Goal: Task Accomplishment & Management: Use online tool/utility

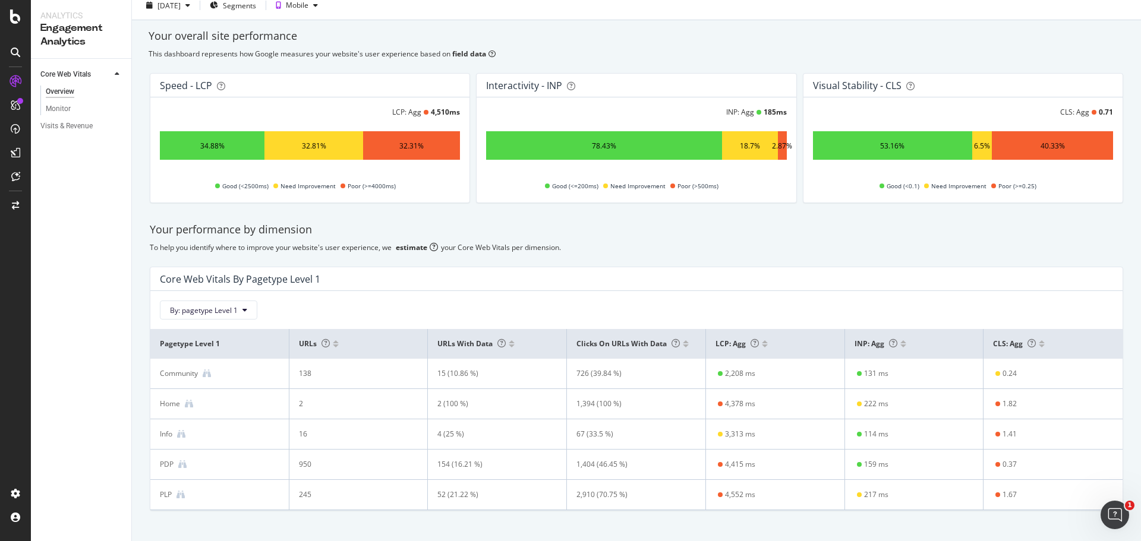
scroll to position [59, 0]
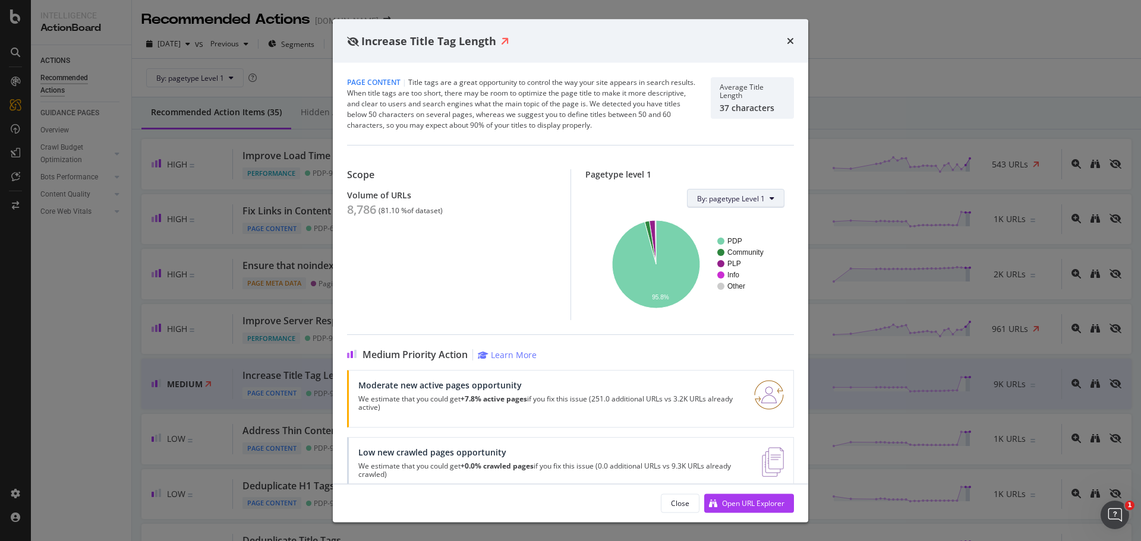
click at [757, 198] on button "By: pagetype Level 1" at bounding box center [735, 198] width 97 height 19
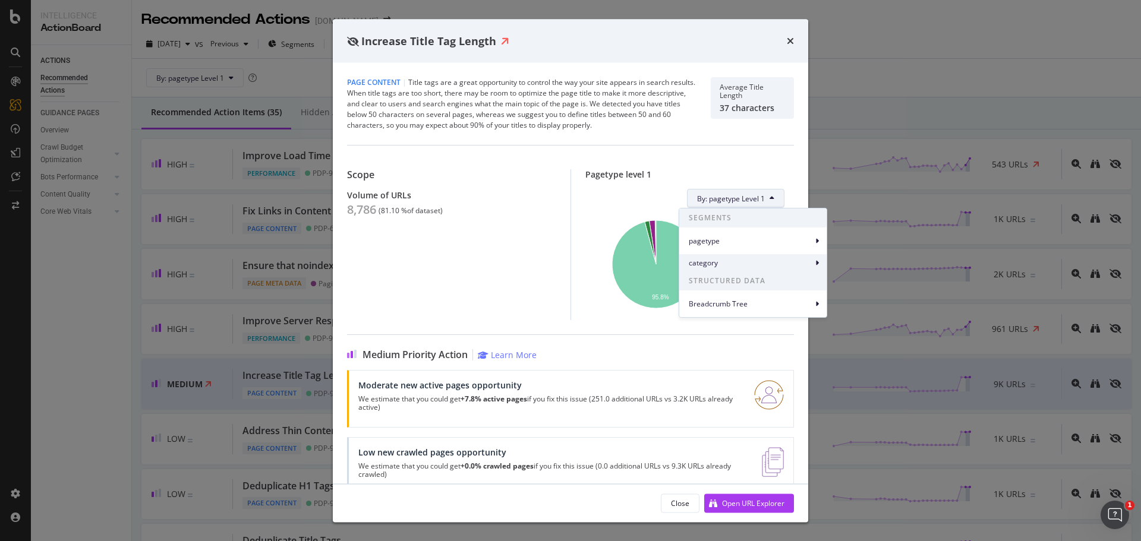
click at [809, 266] on span "category" at bounding box center [751, 263] width 124 height 11
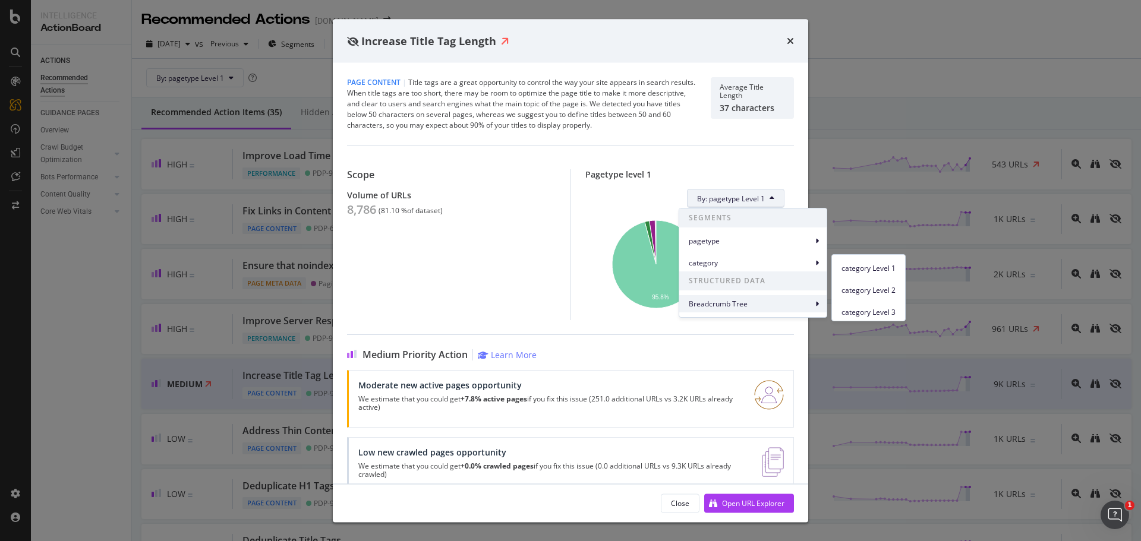
click at [783, 305] on span "Breadcrumb Tree" at bounding box center [751, 304] width 124 height 11
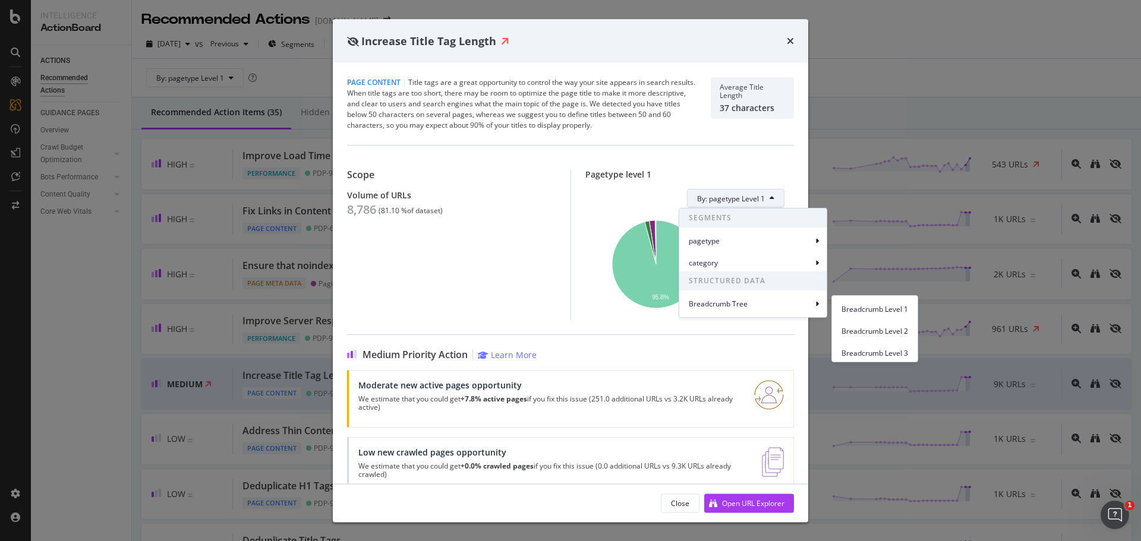
click at [885, 314] on span "Breadcrumb Level 1" at bounding box center [874, 309] width 67 height 11
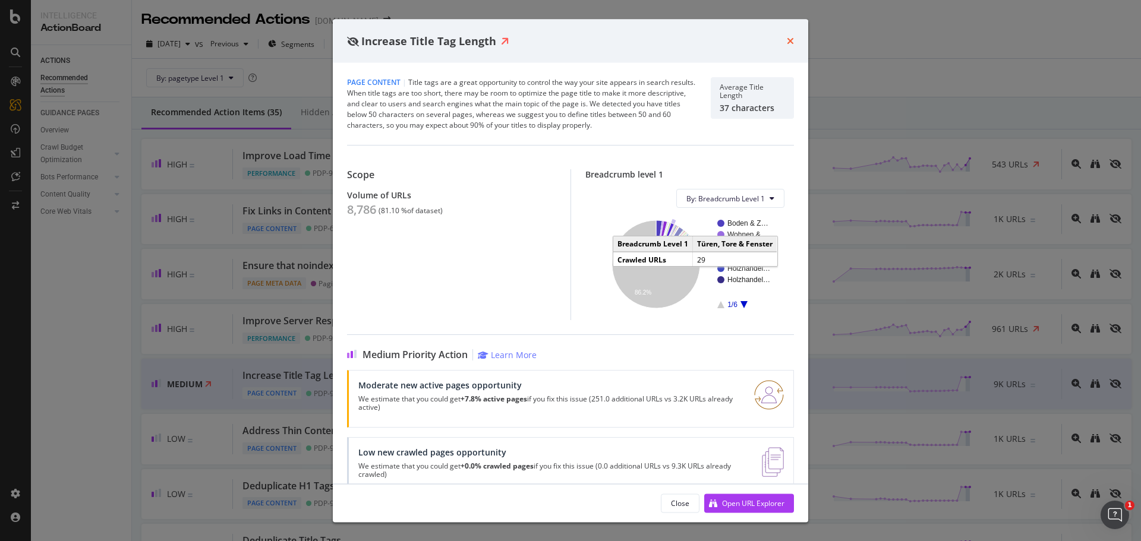
click at [791, 43] on icon "times" at bounding box center [790, 41] width 7 height 10
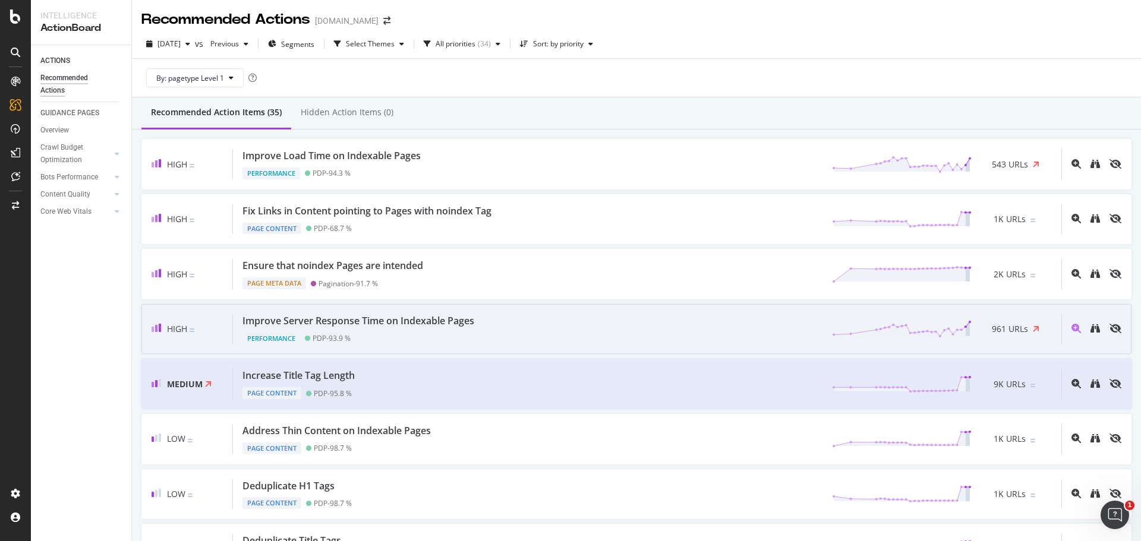
drag, startPoint x: 413, startPoint y: 324, endPoint x: 357, endPoint y: 322, distance: 55.9
click at [357, 322] on div "Improve Server Response Time on Indexable Pages" at bounding box center [358, 321] width 232 height 14
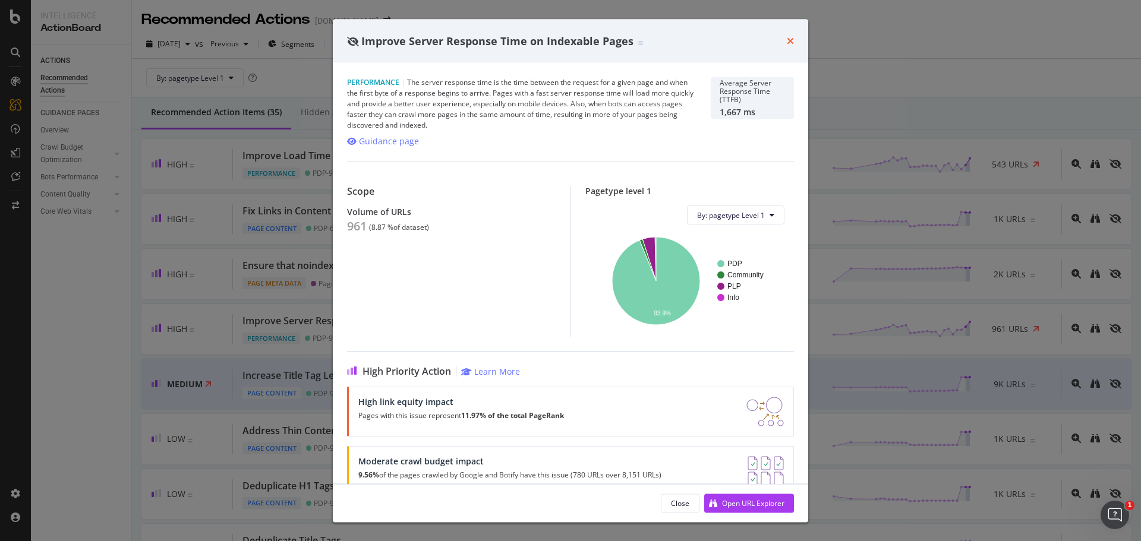
click at [789, 42] on icon "times" at bounding box center [790, 41] width 7 height 10
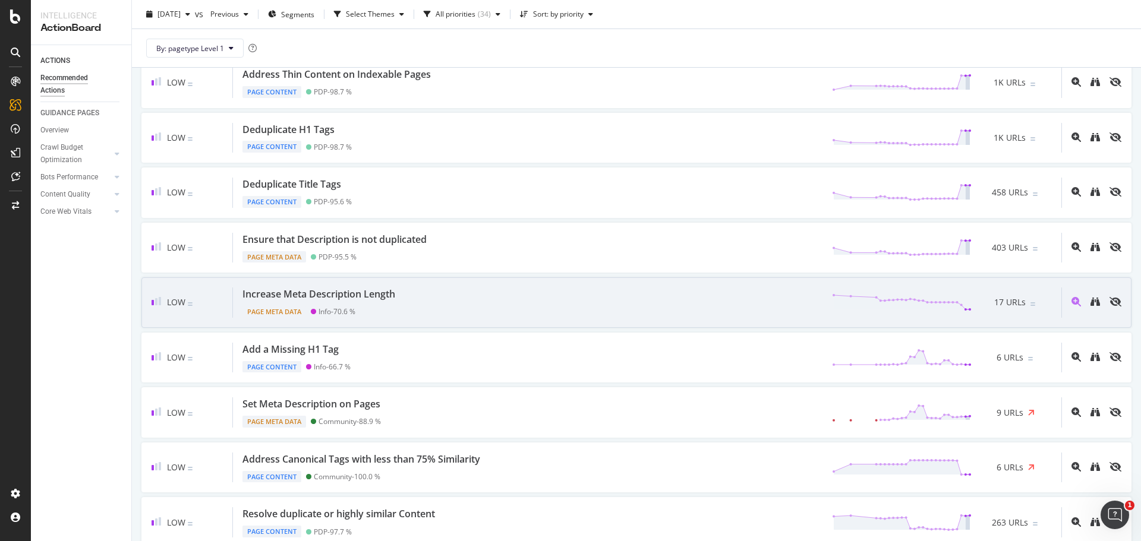
scroll to position [297, 0]
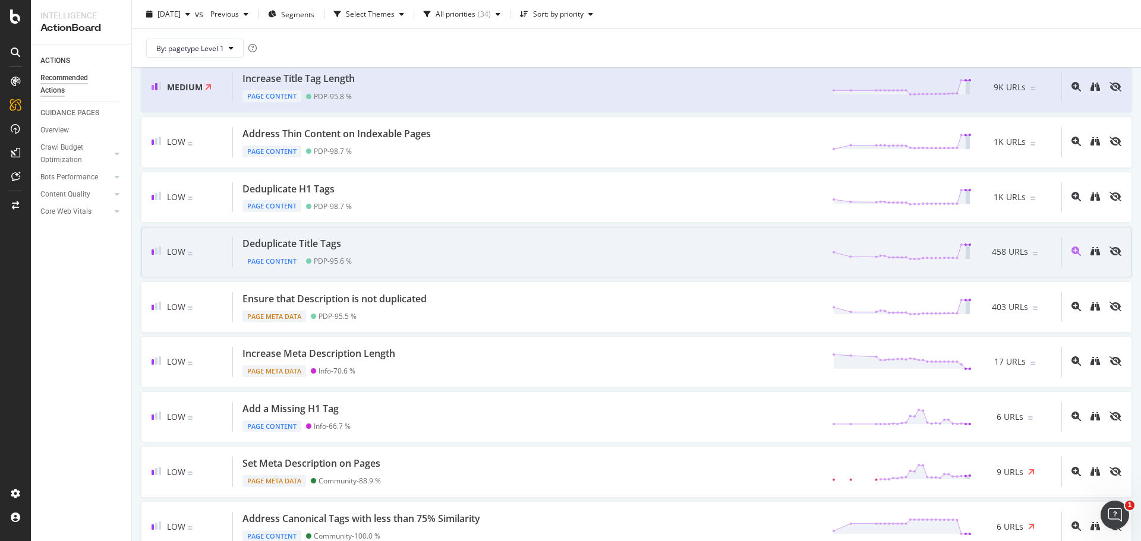
click at [320, 243] on div "Deduplicate Title Tags" at bounding box center [291, 244] width 99 height 14
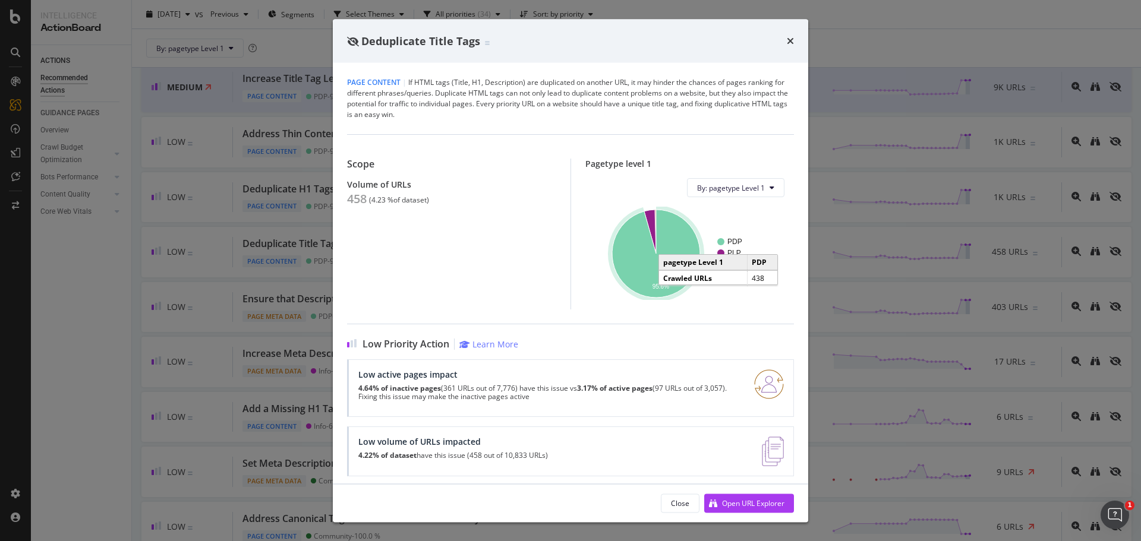
click at [638, 250] on icon "A chart." at bounding box center [656, 254] width 88 height 88
click at [633, 248] on icon "A chart." at bounding box center [656, 254] width 88 height 88
click at [755, 505] on div "Open URL Explorer" at bounding box center [753, 503] width 62 height 10
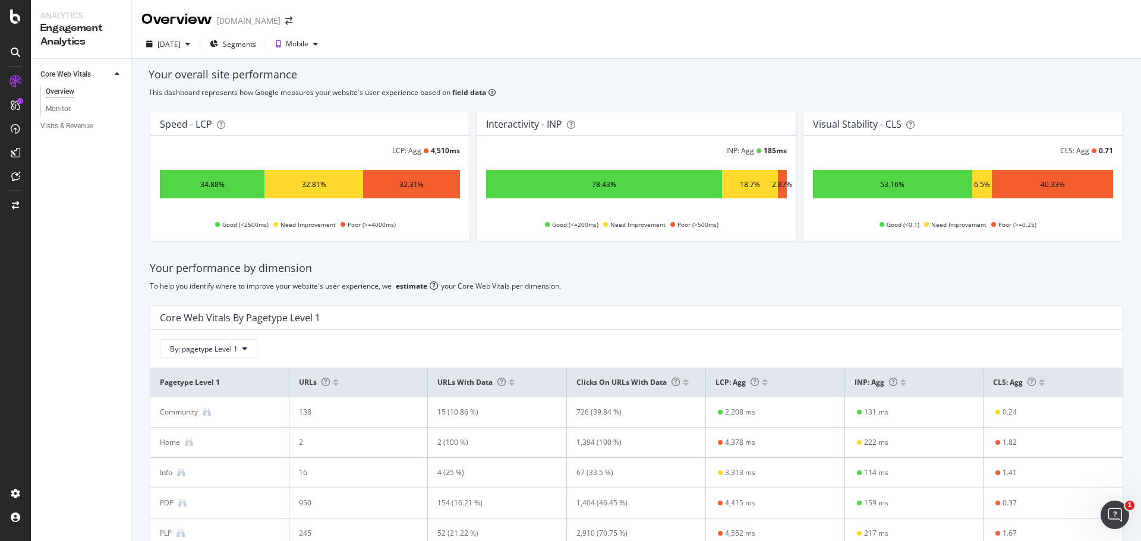
scroll to position [59, 0]
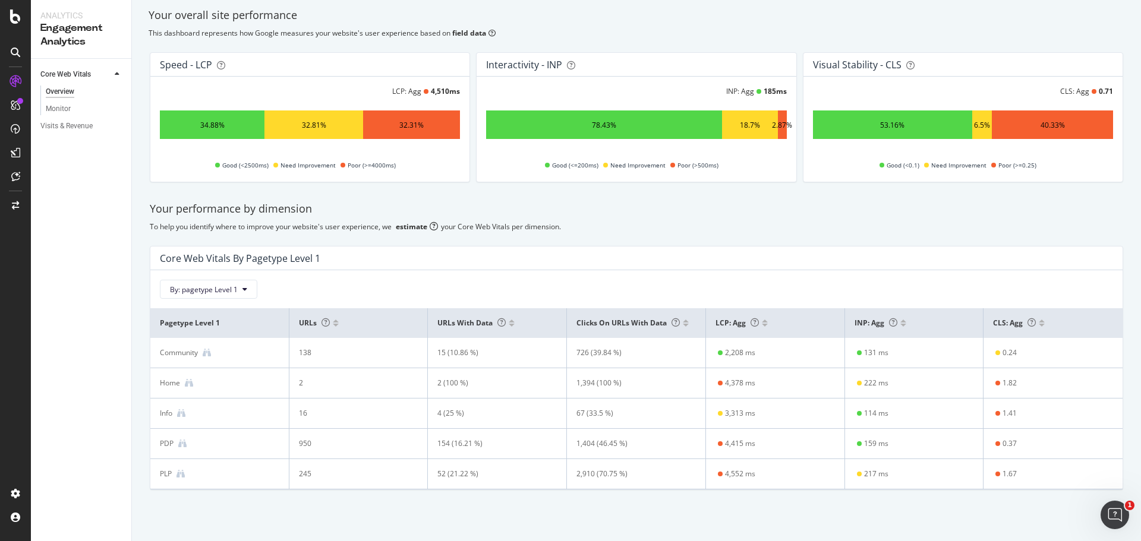
click at [871, 223] on div "To help you identify where to improve your website's user experience, we estima…" at bounding box center [636, 227] width 973 height 10
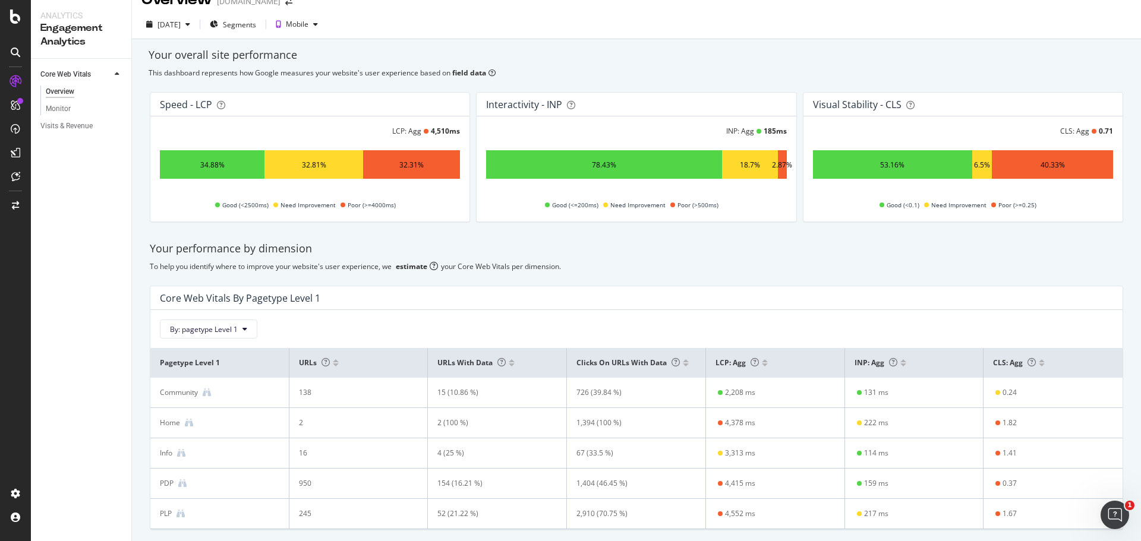
scroll to position [0, 0]
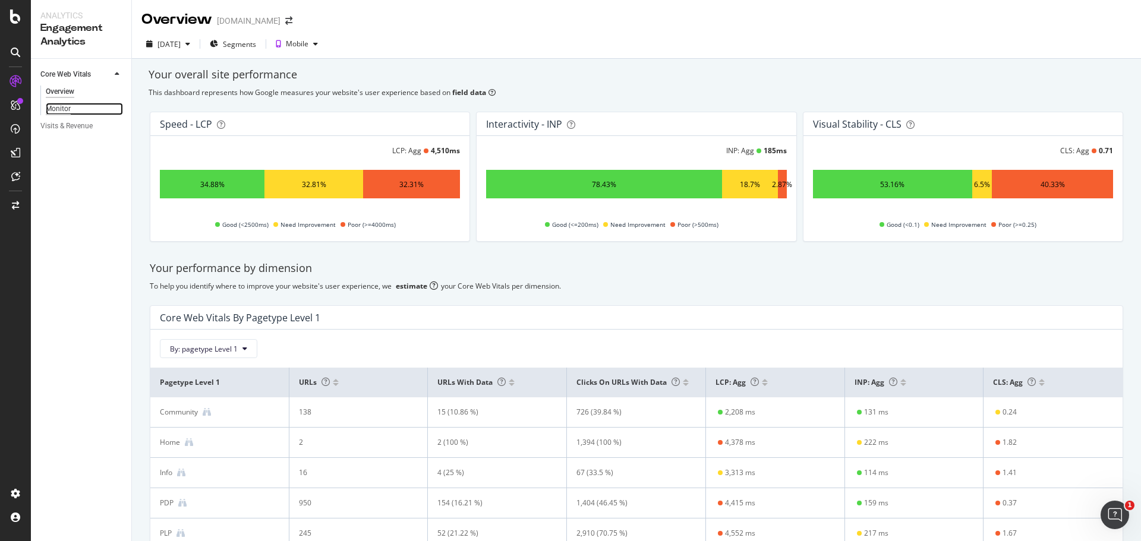
click at [65, 109] on div "Monitor" at bounding box center [58, 109] width 25 height 12
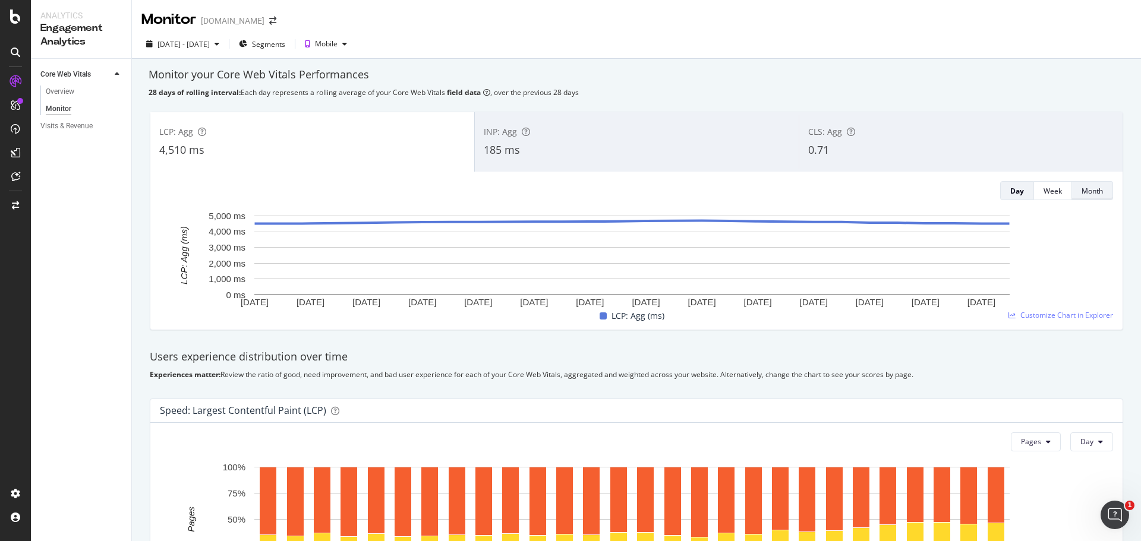
click at [1081, 191] on div "Month" at bounding box center [1091, 191] width 21 height 10
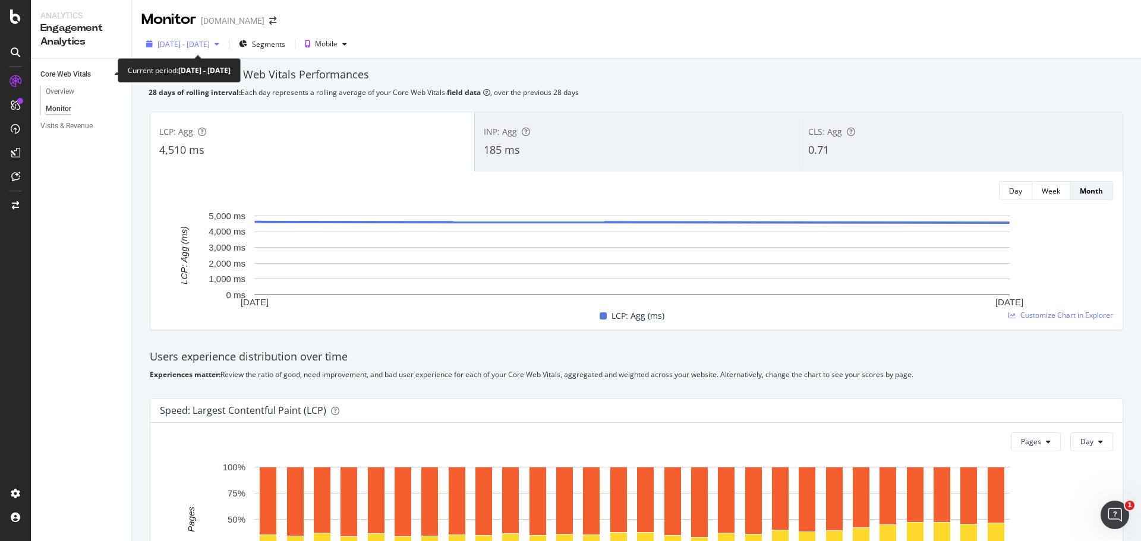
click at [202, 46] on span "2025 Jul. 14th - Aug. 10th" at bounding box center [183, 44] width 52 height 10
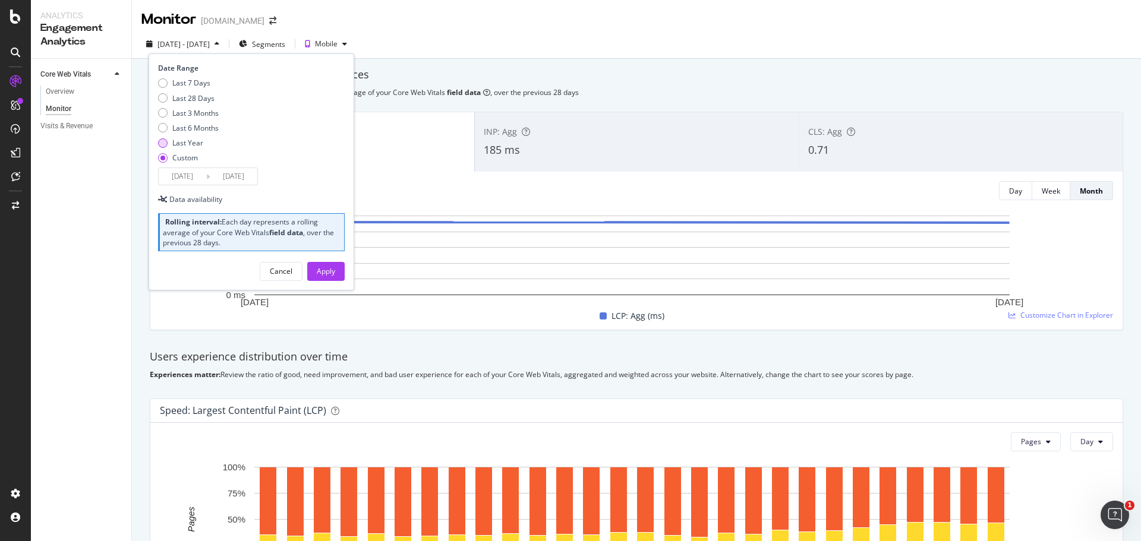
click at [191, 141] on div "Last Year" at bounding box center [187, 143] width 31 height 10
type input "2024/08/18"
type input "2025/08/17"
click at [327, 271] on div "Apply" at bounding box center [326, 271] width 18 height 10
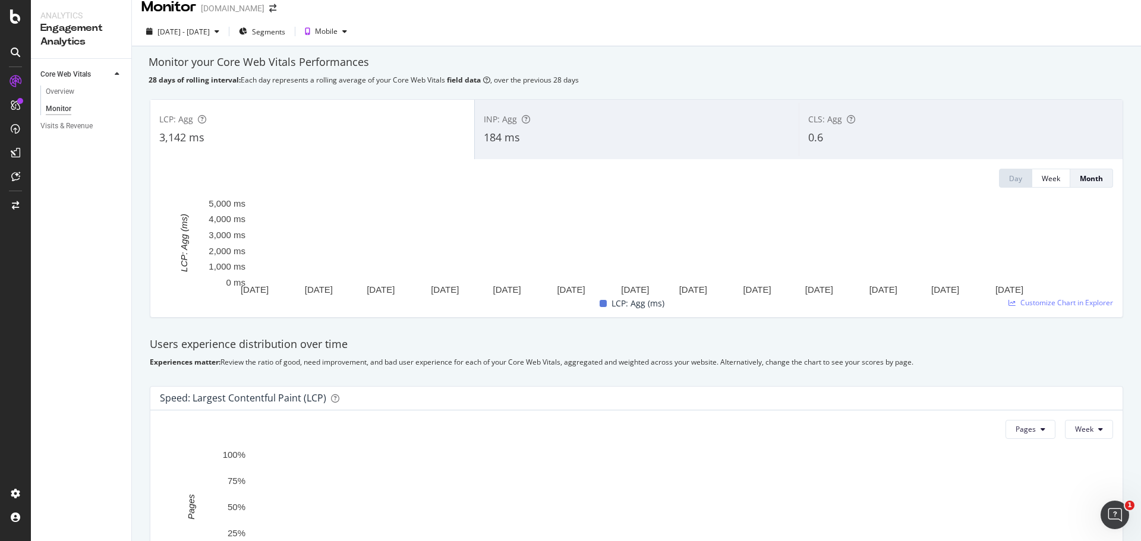
scroll to position [8, 0]
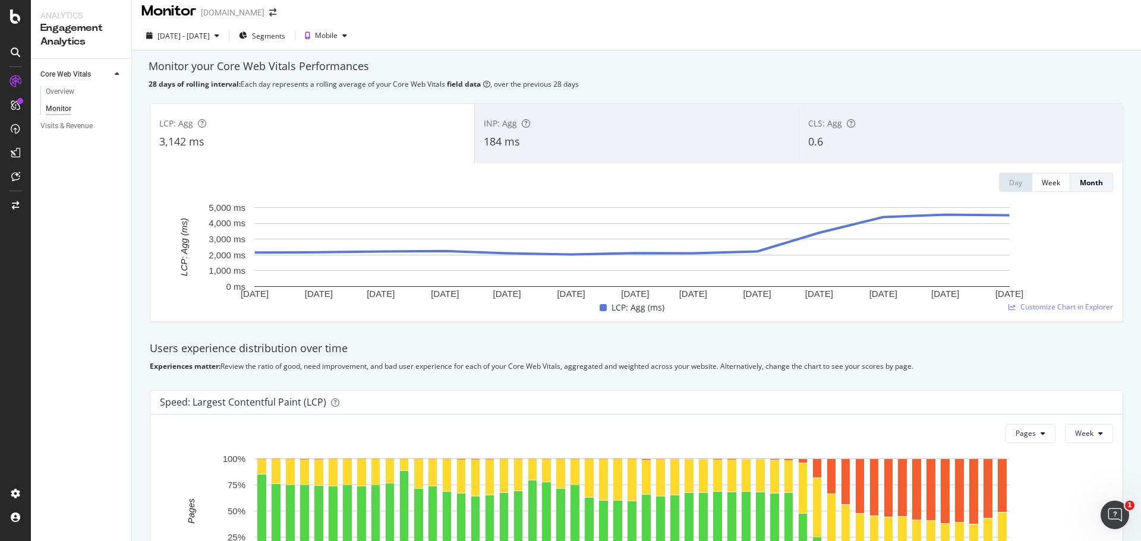
click at [571, 139] on div "184 ms" at bounding box center [637, 141] width 306 height 15
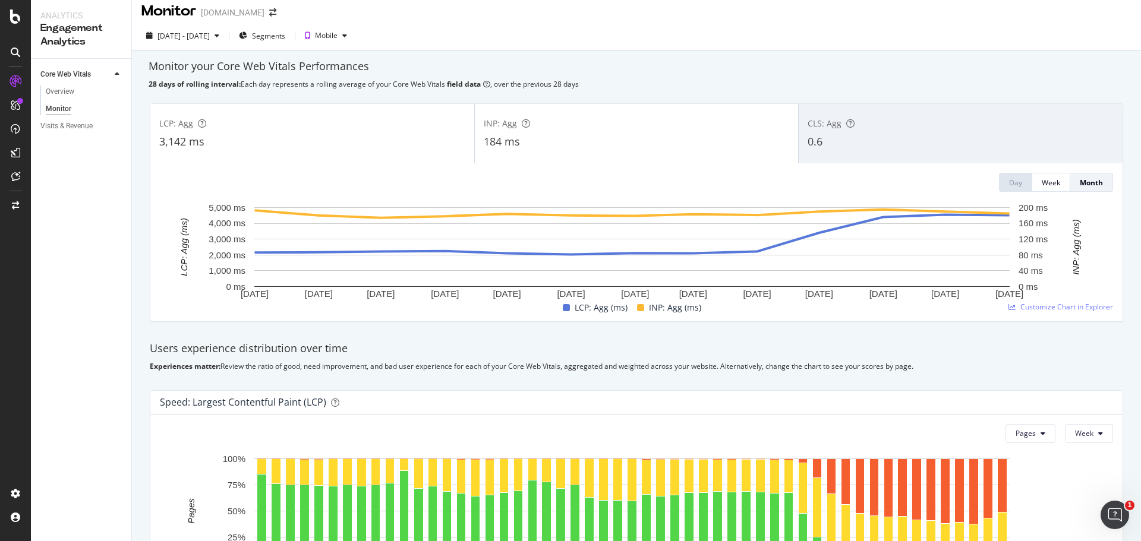
click at [865, 145] on div "0.6" at bounding box center [961, 141] width 306 height 15
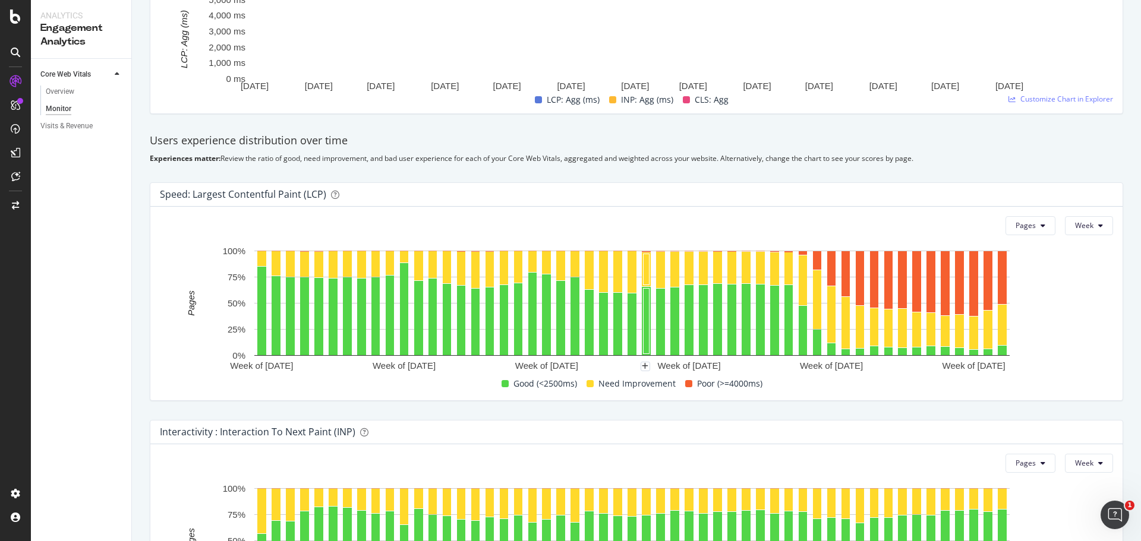
scroll to position [187, 0]
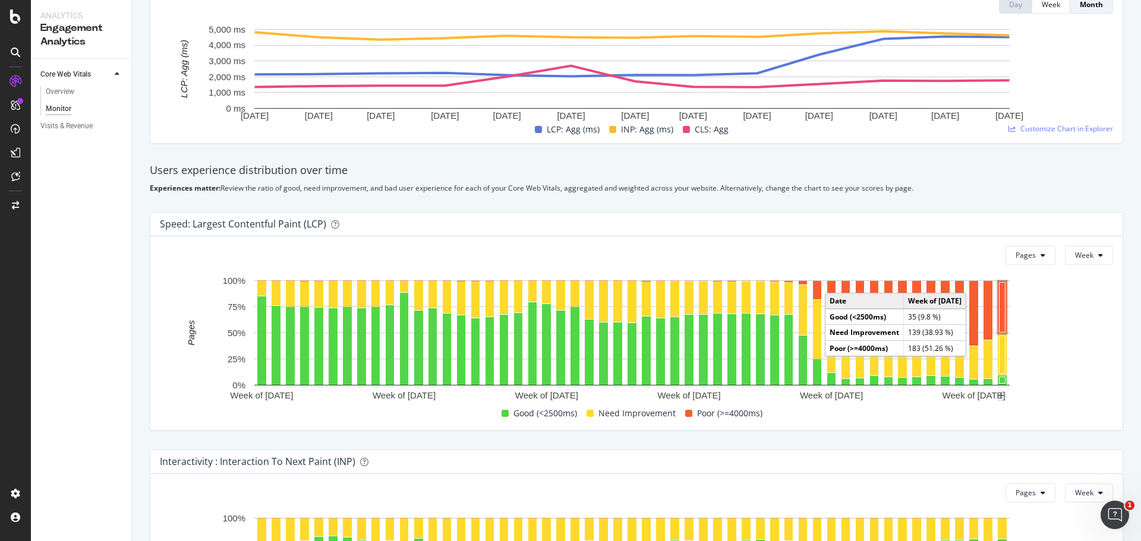
click at [1004, 310] on rect "A chart." at bounding box center [1002, 307] width 6 height 50
click at [1002, 311] on rect "A chart." at bounding box center [1002, 307] width 6 height 50
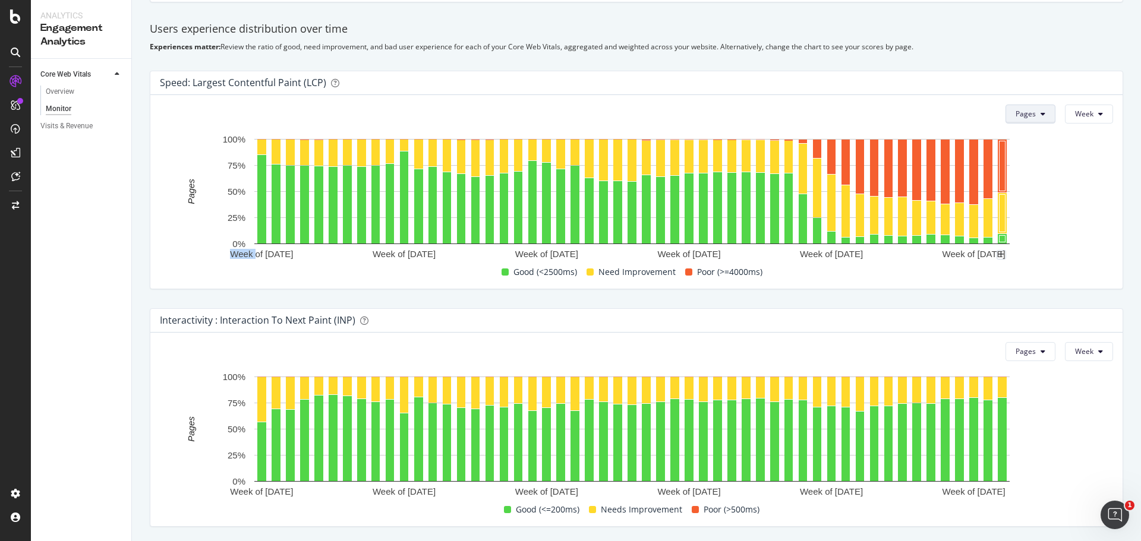
scroll to position [246, 0]
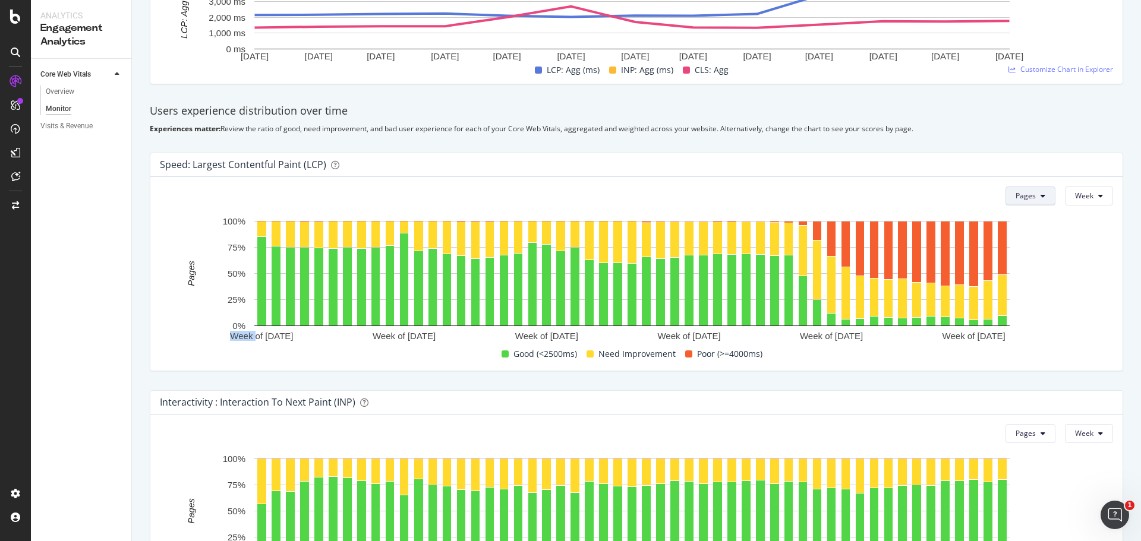
click at [1034, 200] on button "Pages" at bounding box center [1030, 196] width 50 height 19
click at [1039, 223] on span "User Experience" at bounding box center [1035, 220] width 55 height 11
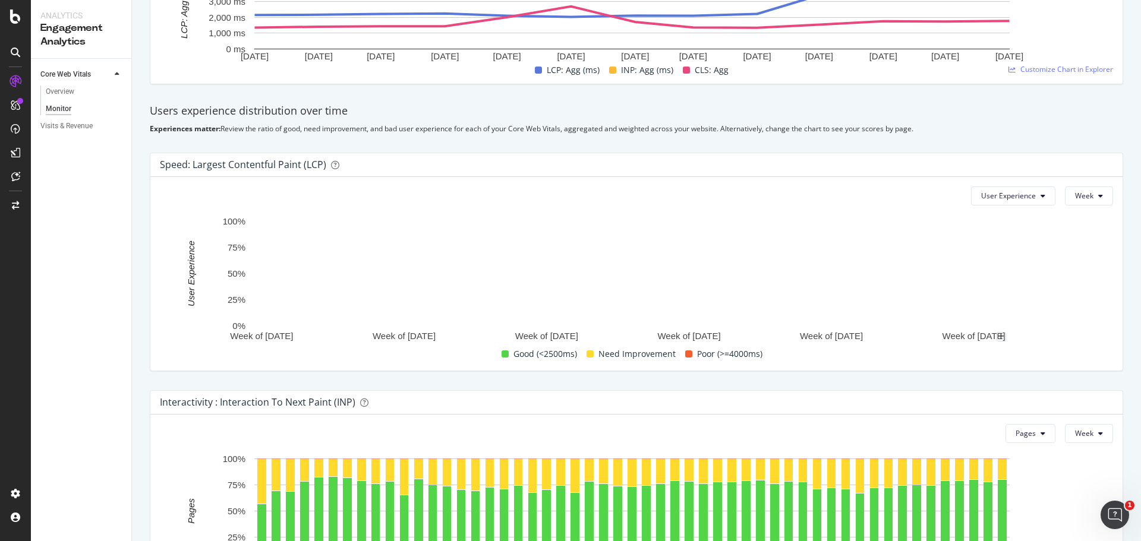
scroll to position [365, 0]
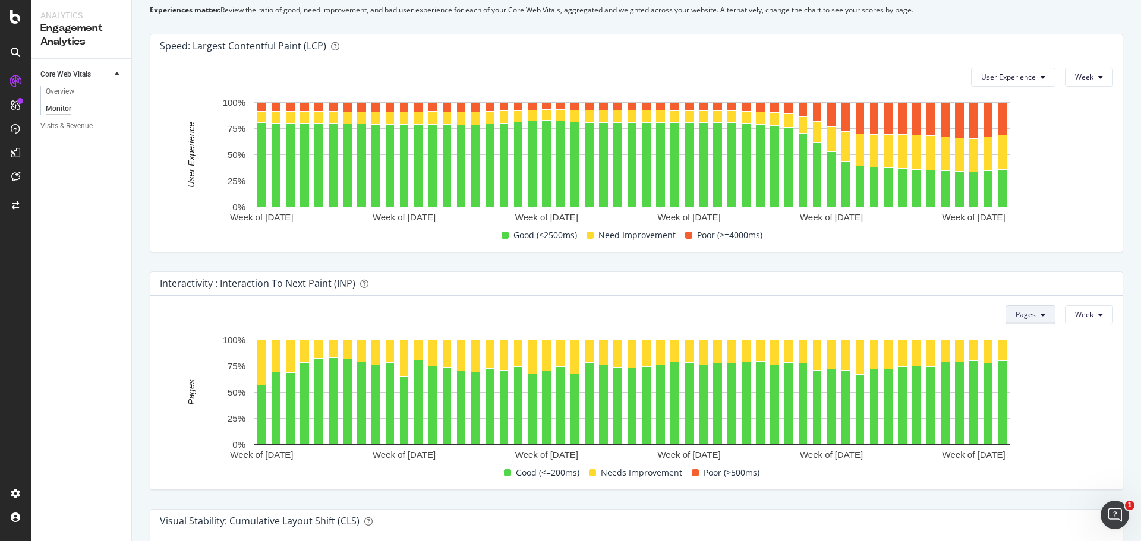
click at [1026, 314] on span "Pages" at bounding box center [1026, 315] width 20 height 10
click at [1031, 342] on span "User Experience" at bounding box center [1035, 338] width 55 height 11
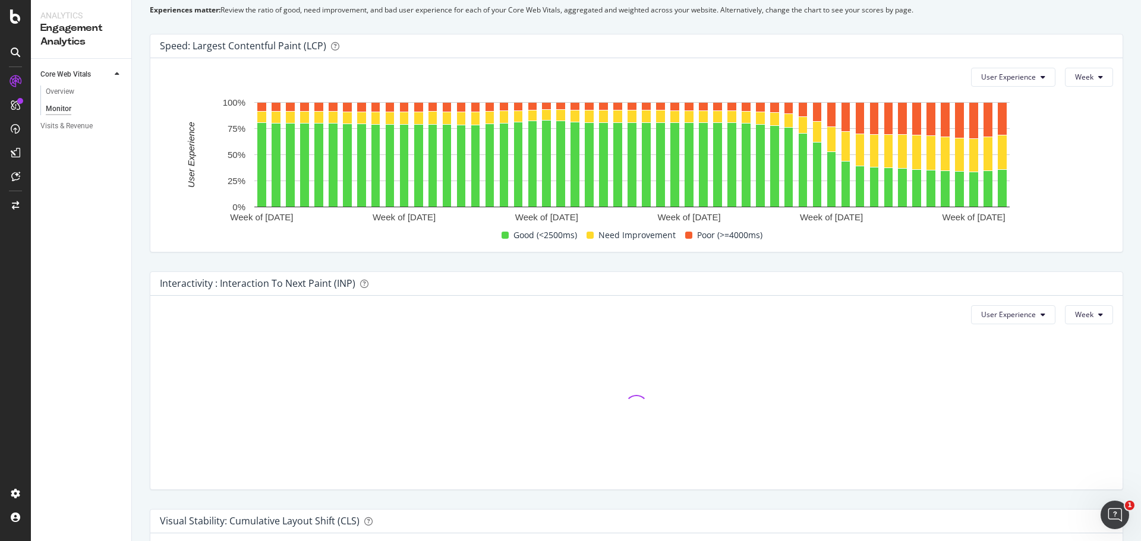
scroll to position [543, 0]
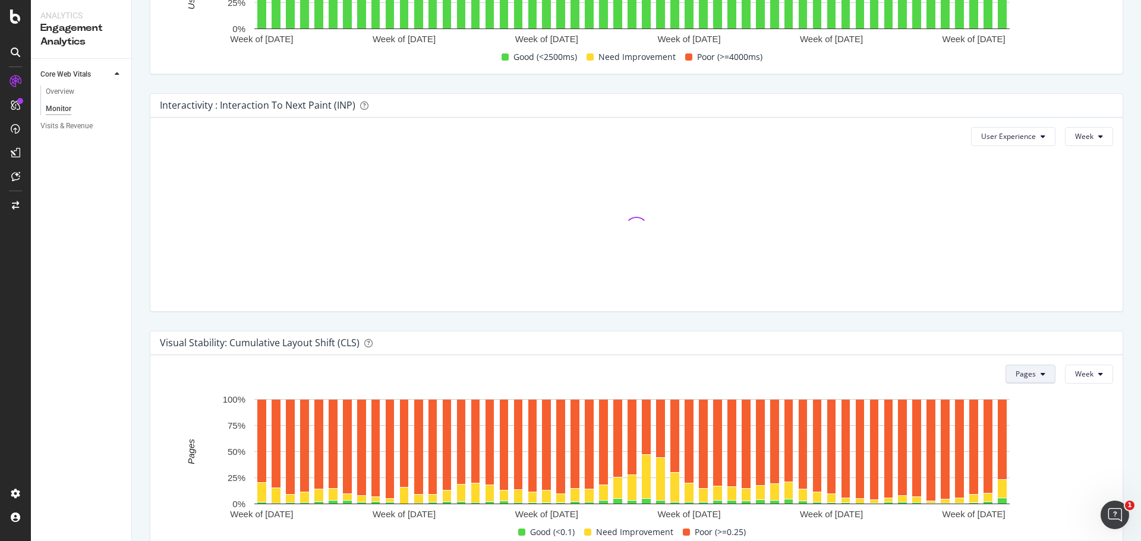
click at [1032, 376] on button "Pages" at bounding box center [1030, 374] width 50 height 19
click at [1027, 401] on span "User Experience" at bounding box center [1035, 398] width 55 height 11
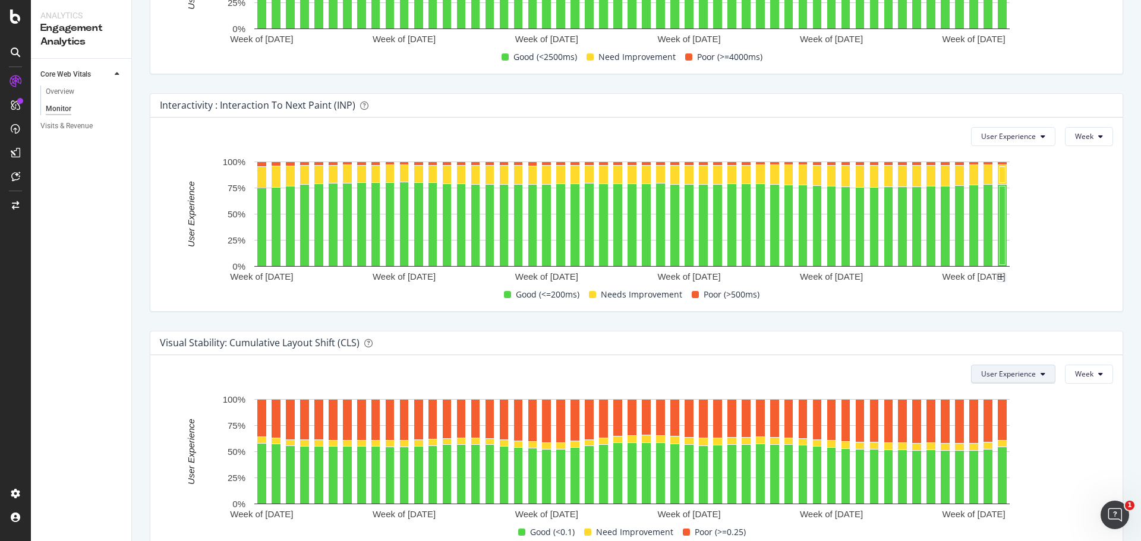
drag, startPoint x: 1005, startPoint y: 374, endPoint x: 1008, endPoint y: 380, distance: 6.1
click at [1008, 375] on span "User Experience" at bounding box center [1008, 374] width 55 height 10
click at [998, 416] on span "Pages" at bounding box center [1001, 420] width 56 height 11
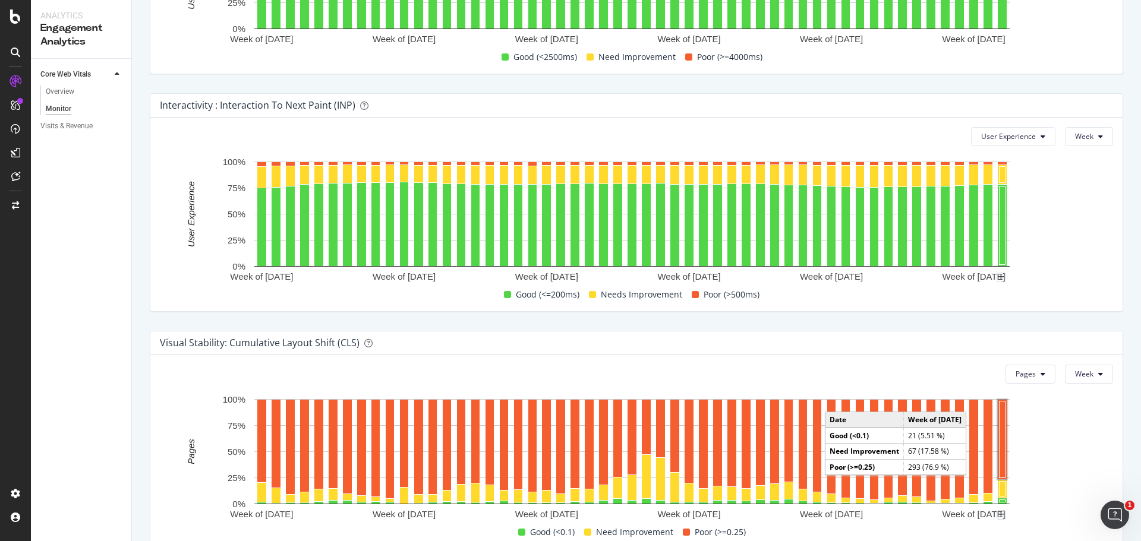
click at [1003, 453] on rect "A chart." at bounding box center [1002, 439] width 6 height 77
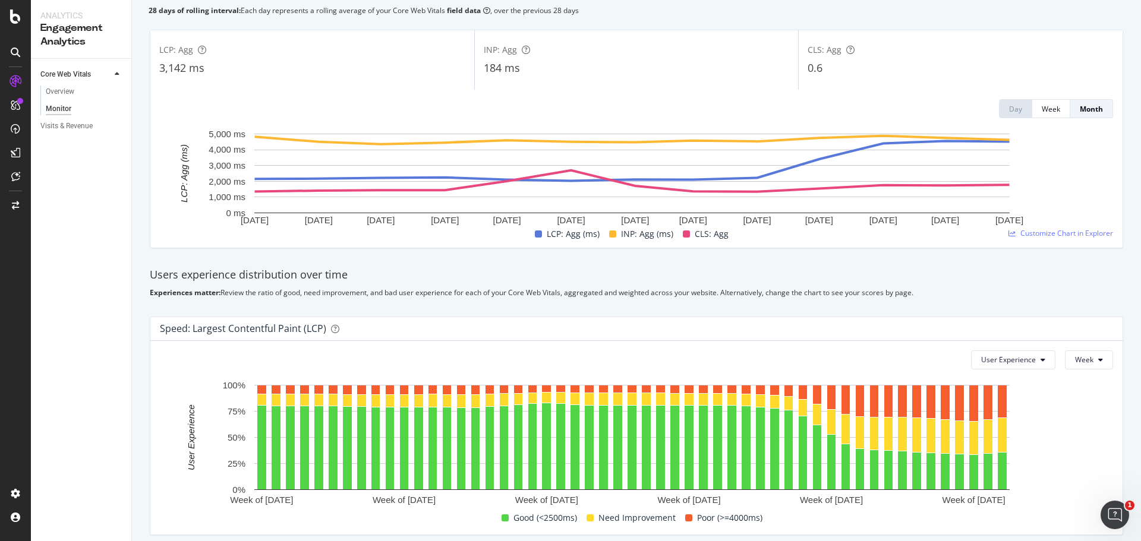
scroll to position [0, 0]
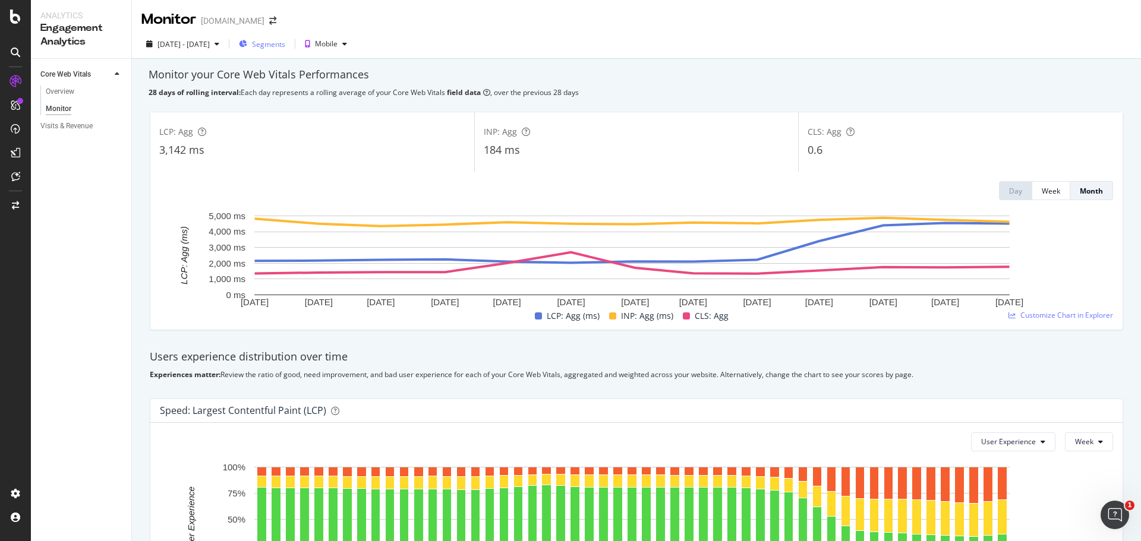
click at [285, 40] on span "Segments" at bounding box center [268, 44] width 33 height 10
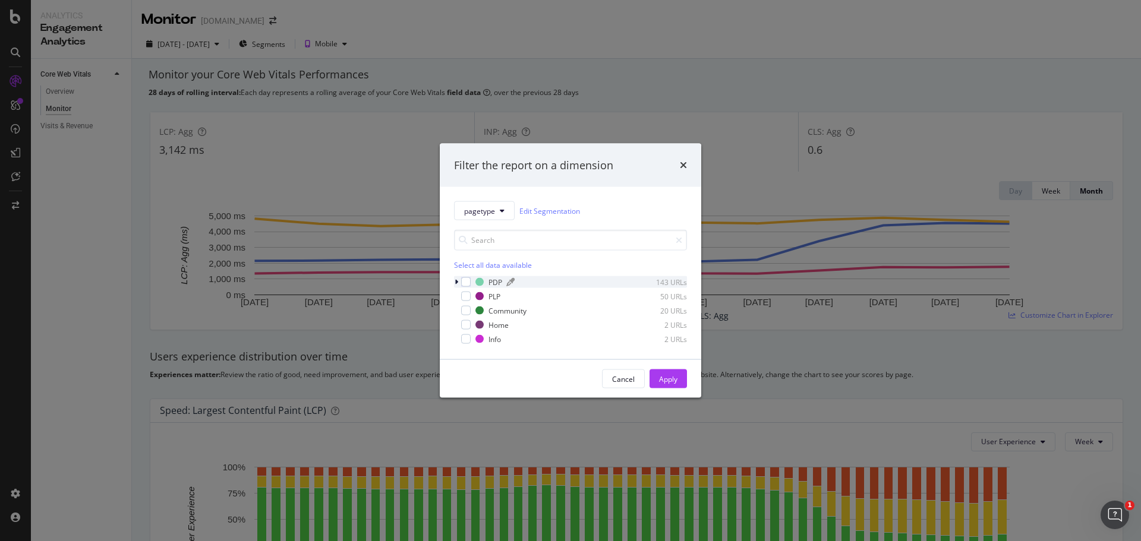
click at [491, 281] on div "PDP" at bounding box center [495, 282] width 14 height 10
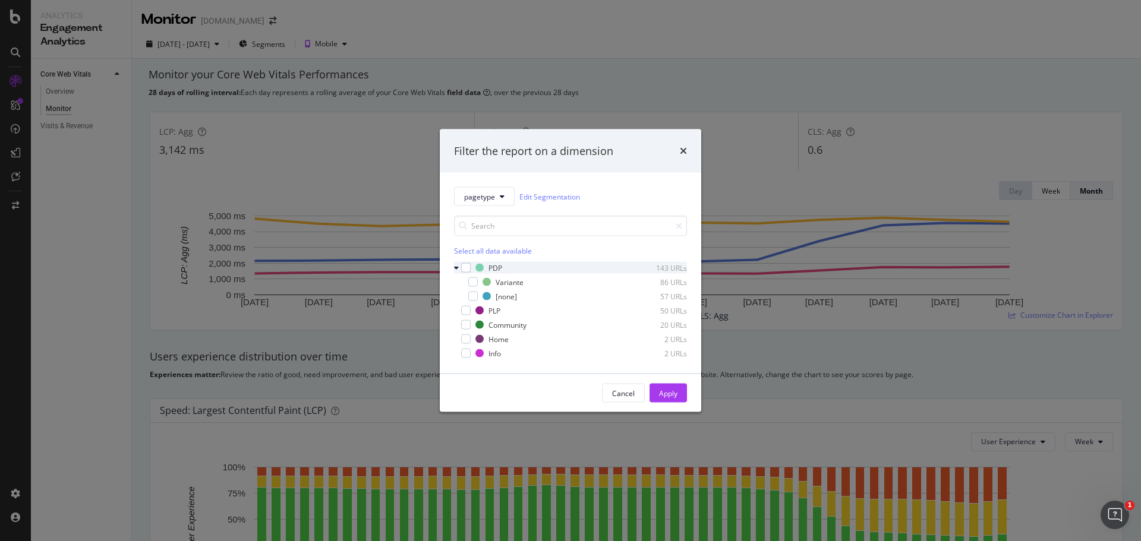
click at [465, 269] on div "modal" at bounding box center [466, 268] width 10 height 10
click at [464, 311] on div "modal" at bounding box center [466, 311] width 10 height 10
click at [467, 327] on div "modal" at bounding box center [466, 325] width 10 height 10
click at [464, 340] on div "modal" at bounding box center [466, 340] width 10 height 10
click at [462, 357] on div "modal" at bounding box center [466, 354] width 10 height 10
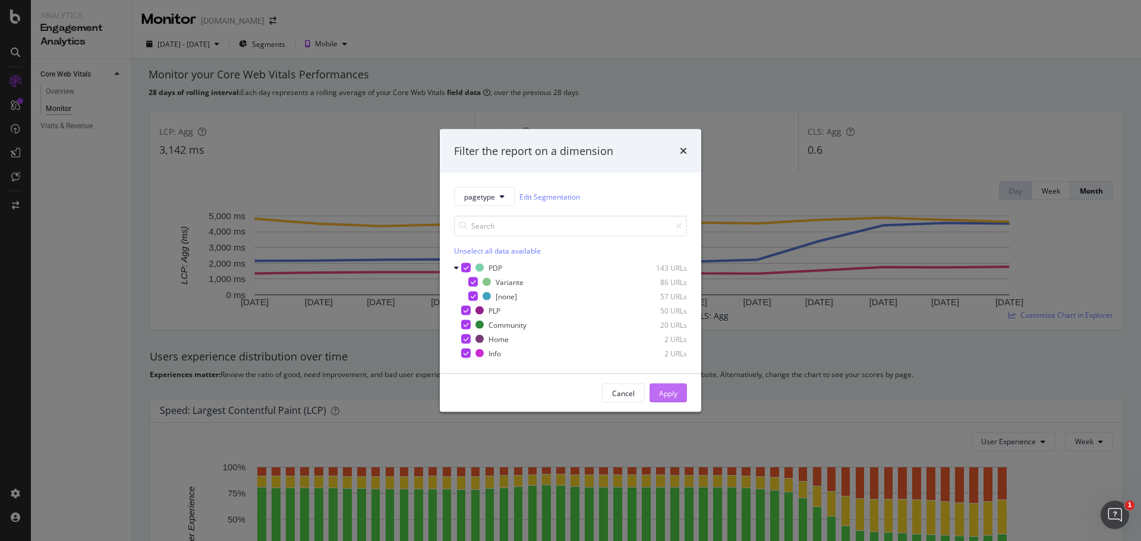
click at [679, 392] on button "Apply" at bounding box center [667, 393] width 37 height 19
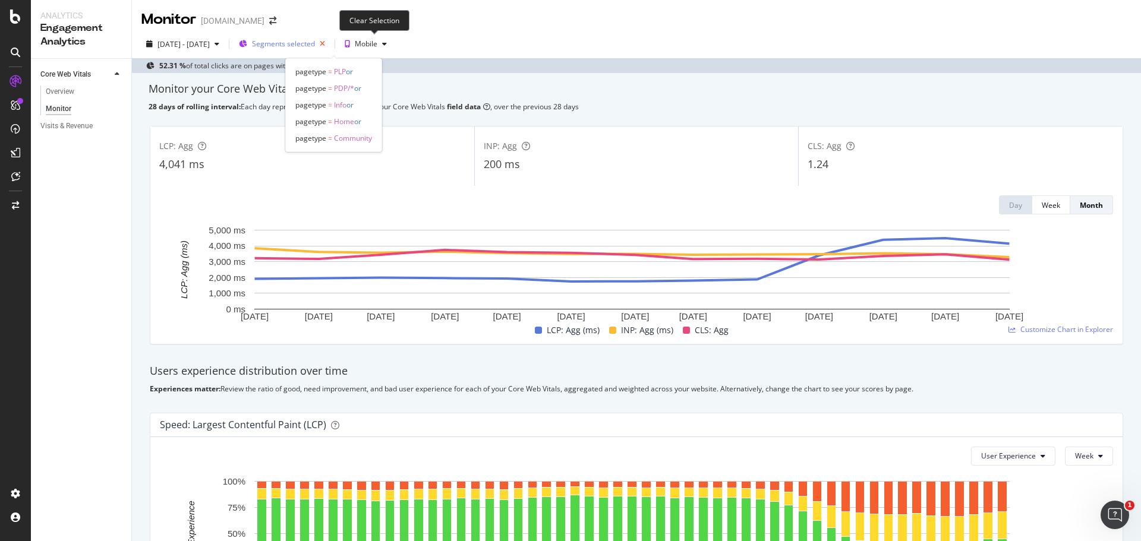
click at [330, 42] on icon "button" at bounding box center [322, 44] width 15 height 17
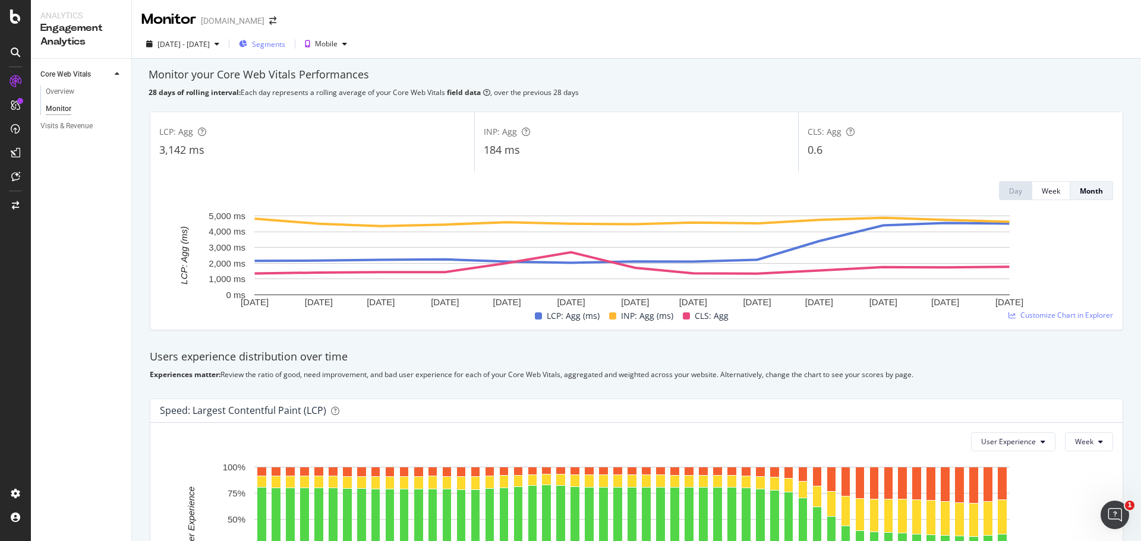
click at [285, 45] on span "Segments" at bounding box center [268, 44] width 33 height 10
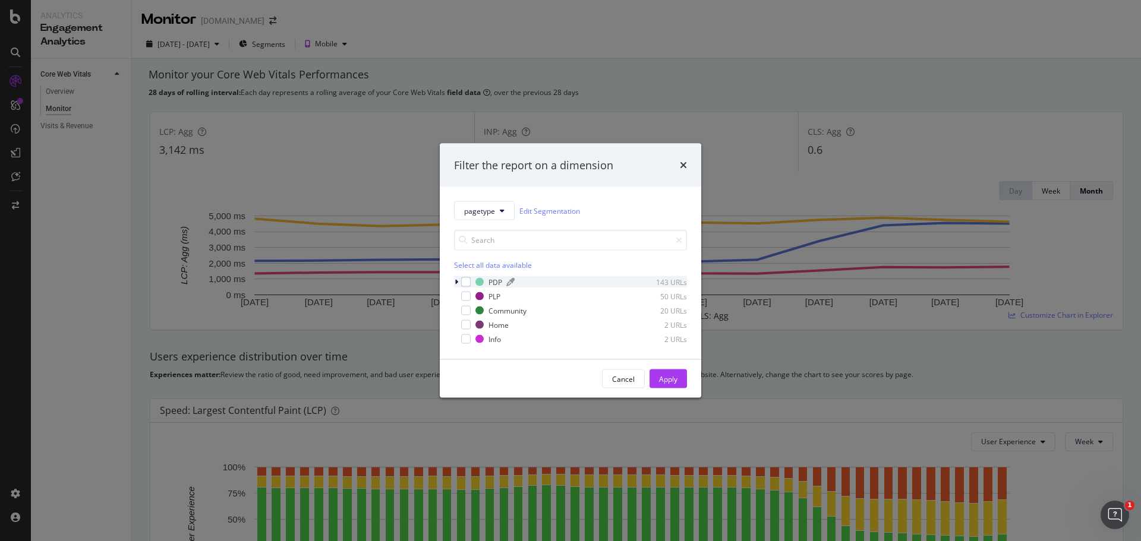
click at [496, 282] on div "PDP" at bounding box center [495, 282] width 14 height 10
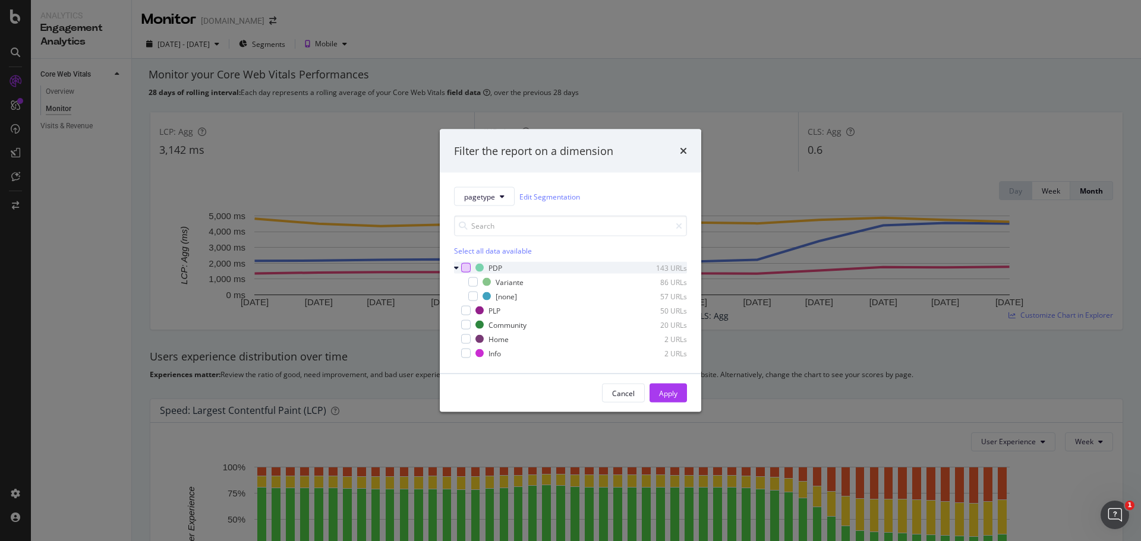
click at [464, 268] on div "modal" at bounding box center [466, 268] width 10 height 10
click at [670, 389] on div "Apply" at bounding box center [668, 393] width 18 height 10
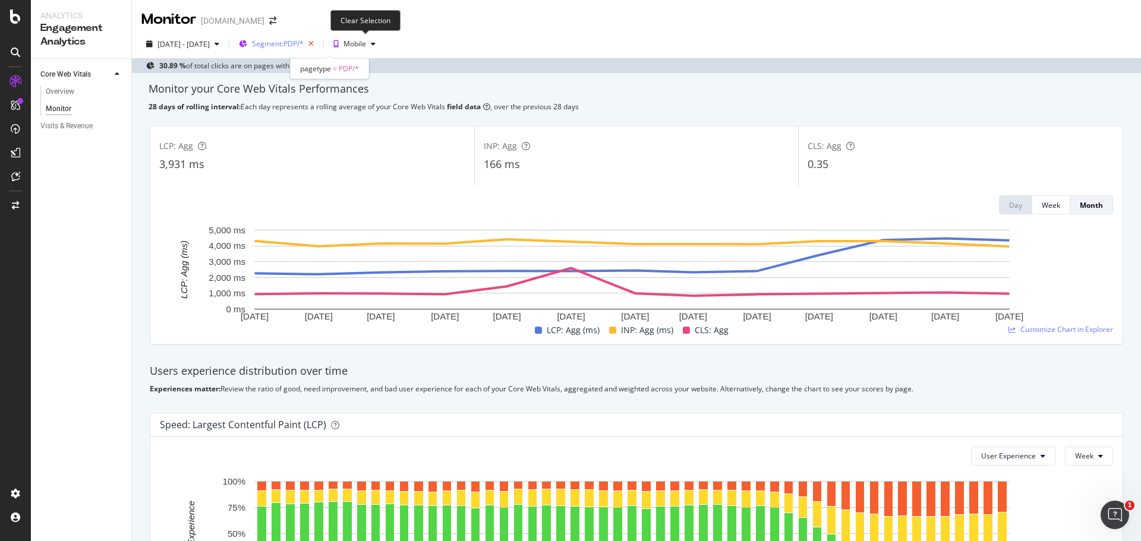
click at [318, 42] on icon "button" at bounding box center [311, 44] width 15 height 17
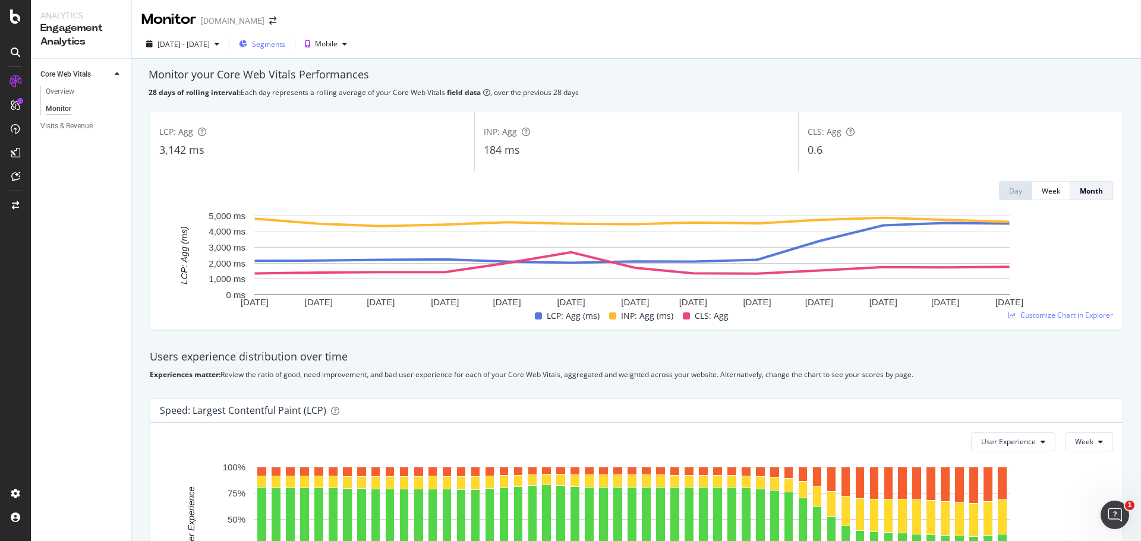
click at [285, 43] on span "Segments" at bounding box center [268, 44] width 33 height 10
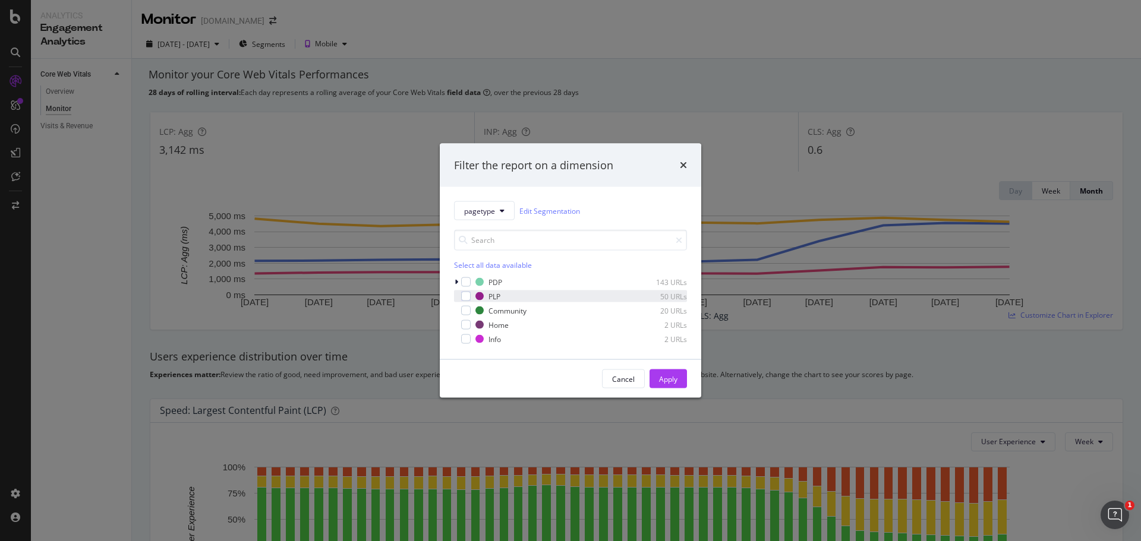
click at [493, 298] on div "PLP" at bounding box center [494, 296] width 12 height 10
click at [672, 380] on div "Apply" at bounding box center [668, 379] width 18 height 10
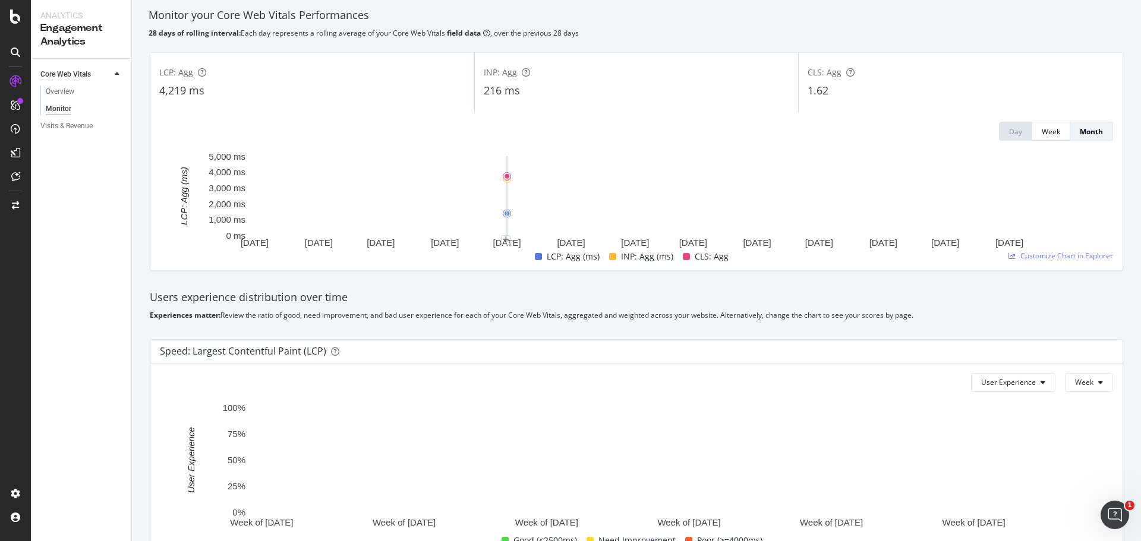
scroll to position [23, 0]
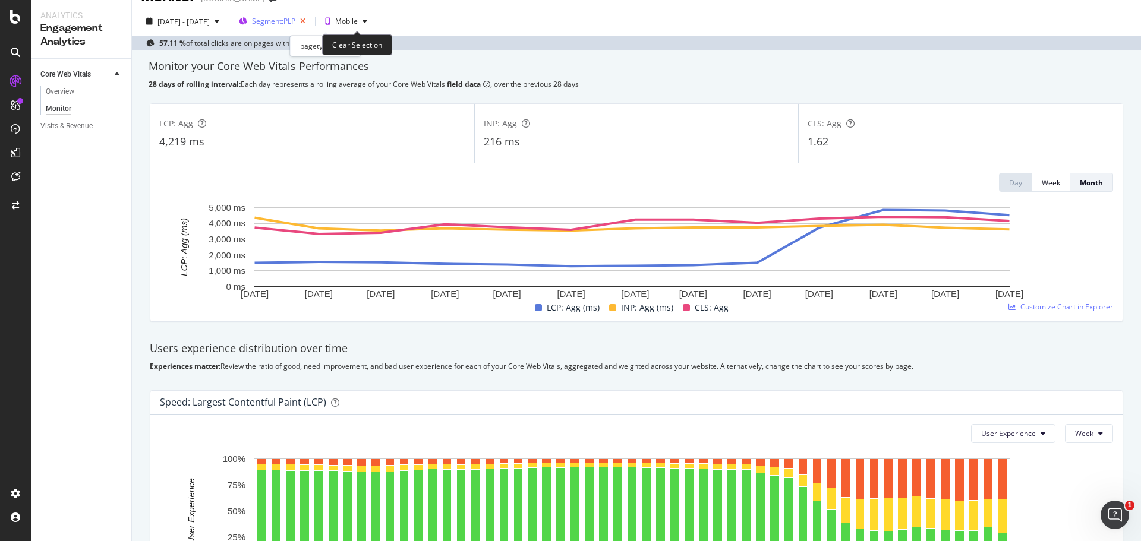
click at [310, 21] on icon "button" at bounding box center [302, 21] width 15 height 17
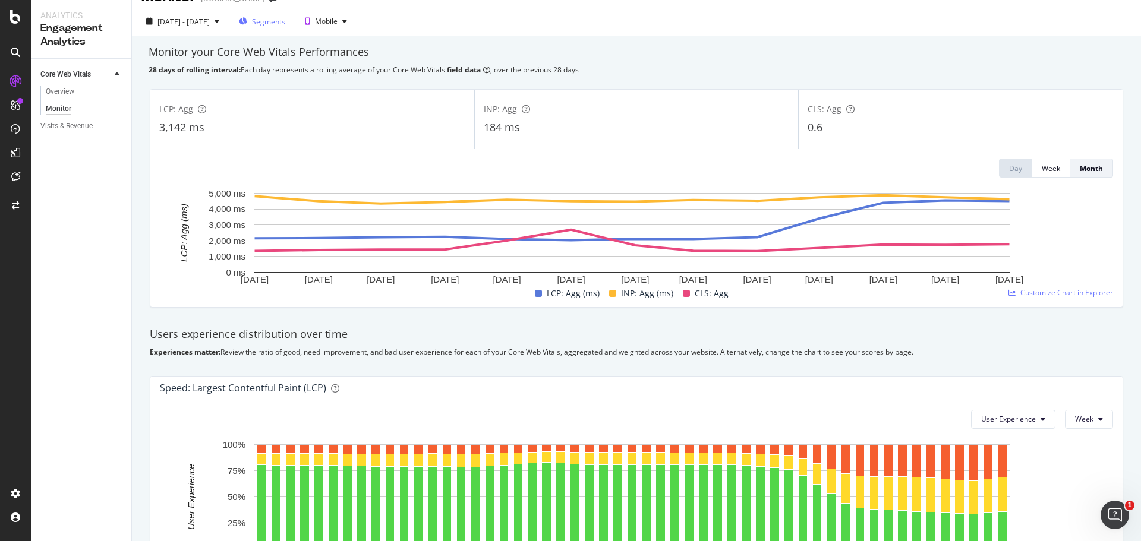
click at [285, 21] on span "Segments" at bounding box center [268, 22] width 33 height 10
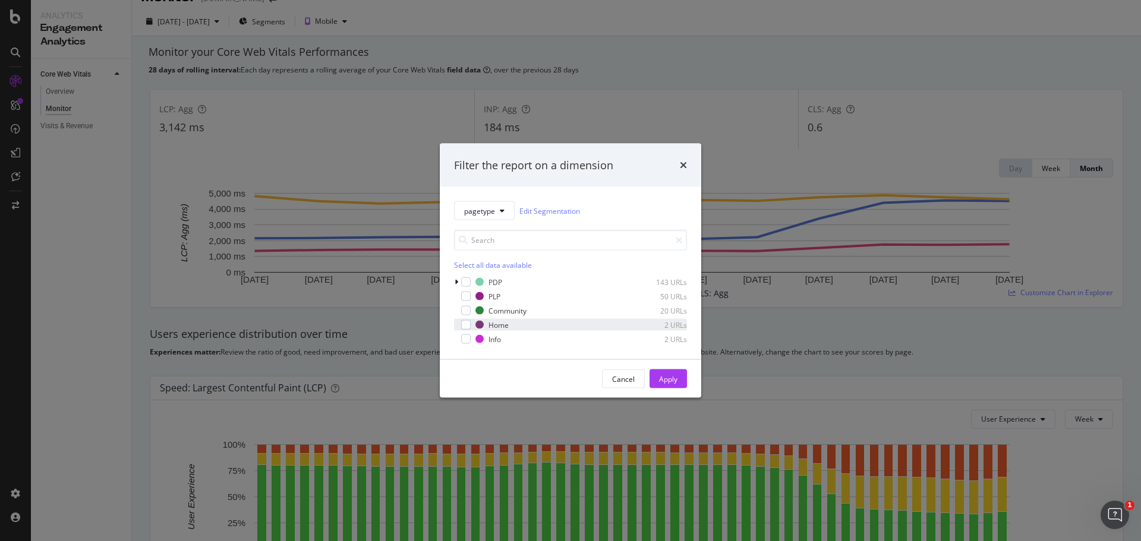
drag, startPoint x: 507, startPoint y: 308, endPoint x: 541, endPoint y: 330, distance: 40.4
click at [507, 308] on div "Community" at bounding box center [507, 310] width 38 height 10
click at [669, 378] on div "Apply" at bounding box center [668, 379] width 18 height 10
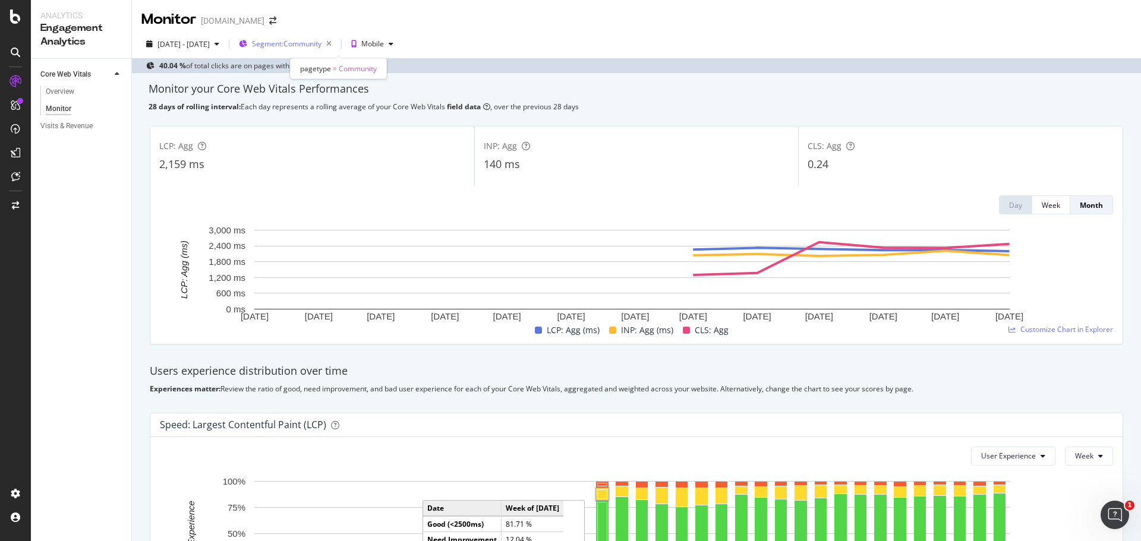
click at [336, 51] on div "Segment: Community" at bounding box center [294, 44] width 84 height 17
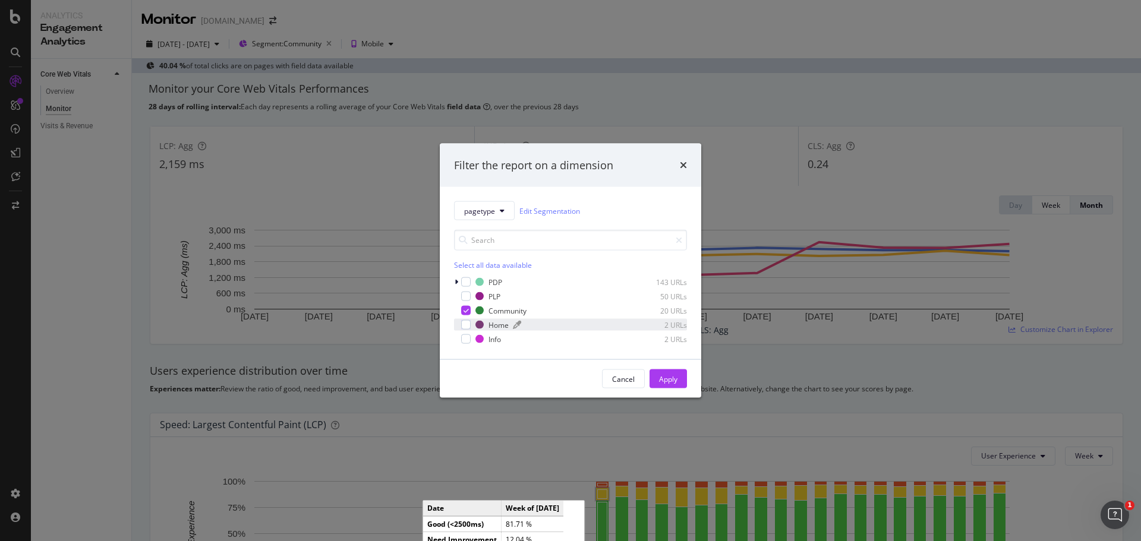
click at [502, 324] on div "Home" at bounding box center [498, 325] width 20 height 10
click at [510, 310] on div "Community" at bounding box center [507, 310] width 38 height 10
click at [679, 378] on button "Apply" at bounding box center [667, 379] width 37 height 19
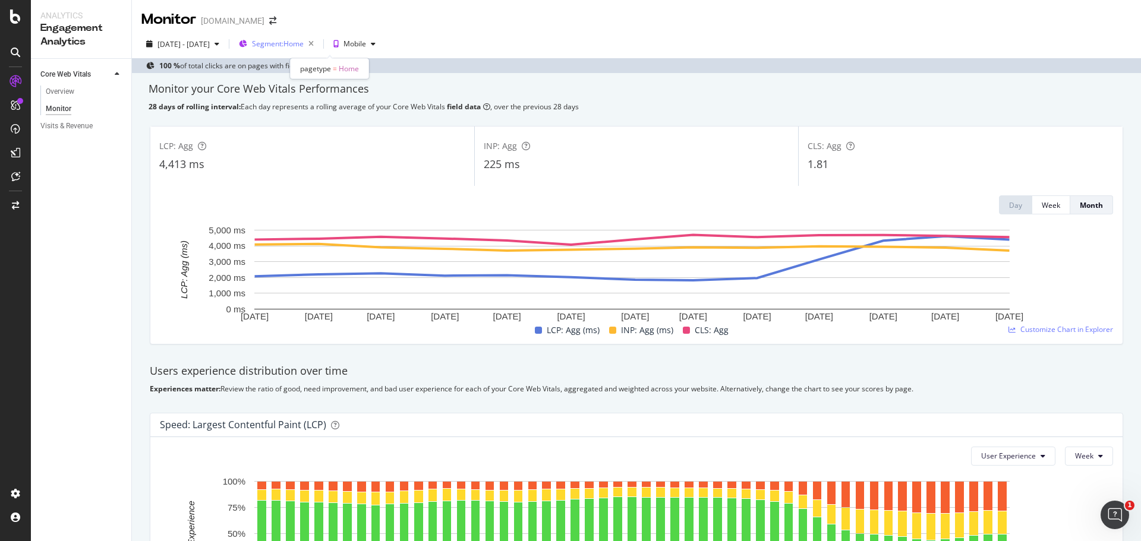
click at [304, 48] on span "Segment: Home" at bounding box center [278, 44] width 52 height 10
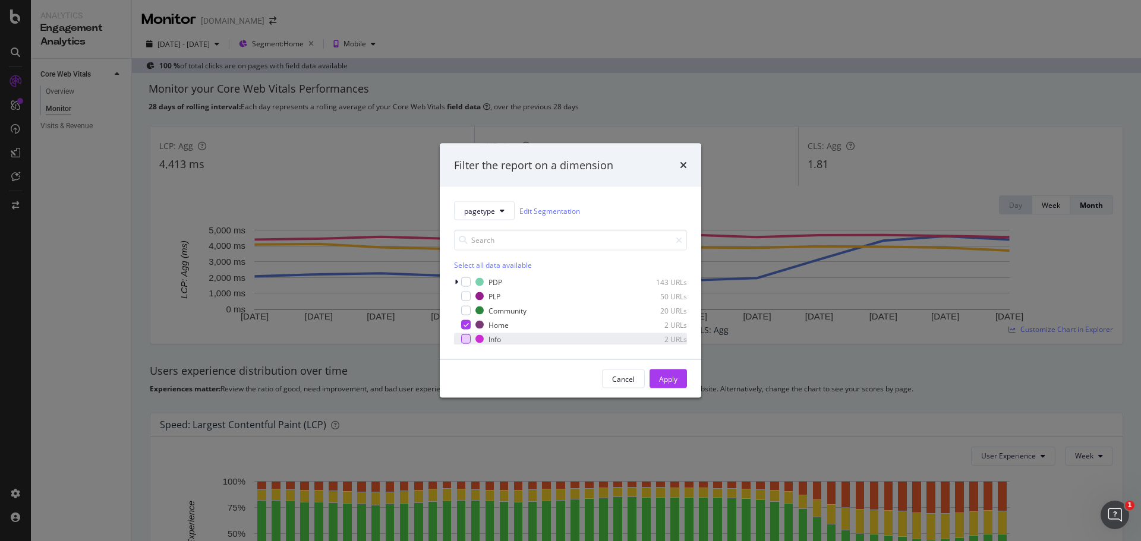
click at [466, 340] on div "modal" at bounding box center [466, 340] width 10 height 10
drag, startPoint x: 464, startPoint y: 322, endPoint x: 477, endPoint y: 328, distance: 13.8
click at [465, 324] on icon "modal" at bounding box center [465, 325] width 5 height 6
click at [667, 377] on div "Apply" at bounding box center [668, 379] width 18 height 10
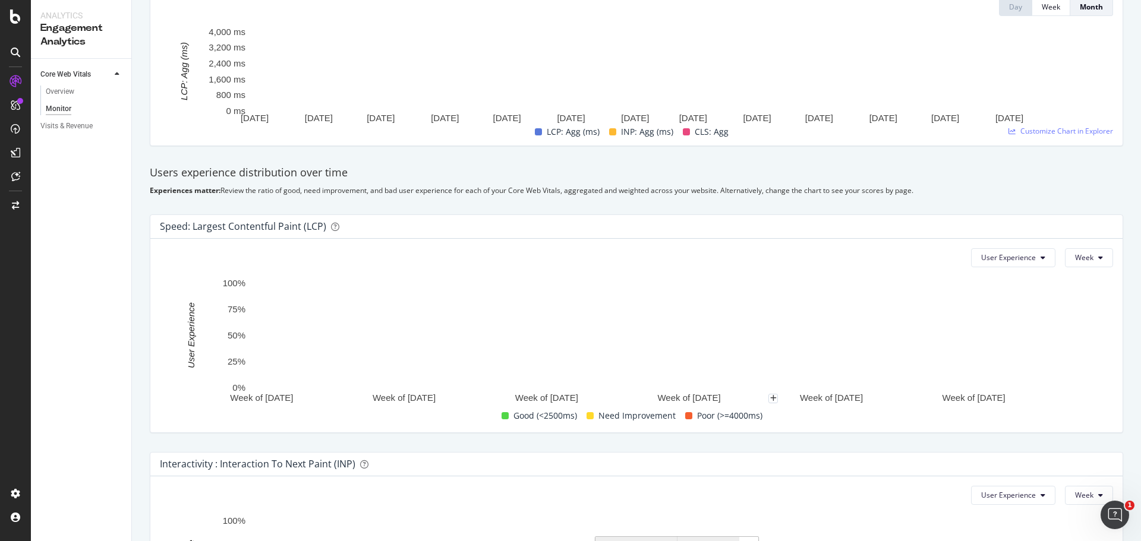
scroll to position [82, 0]
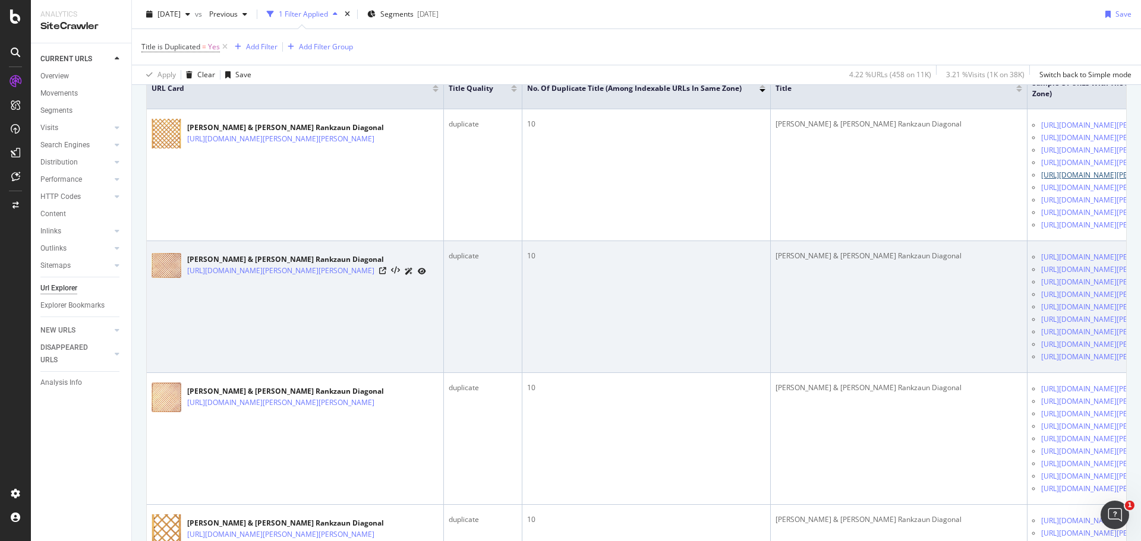
scroll to position [297, 0]
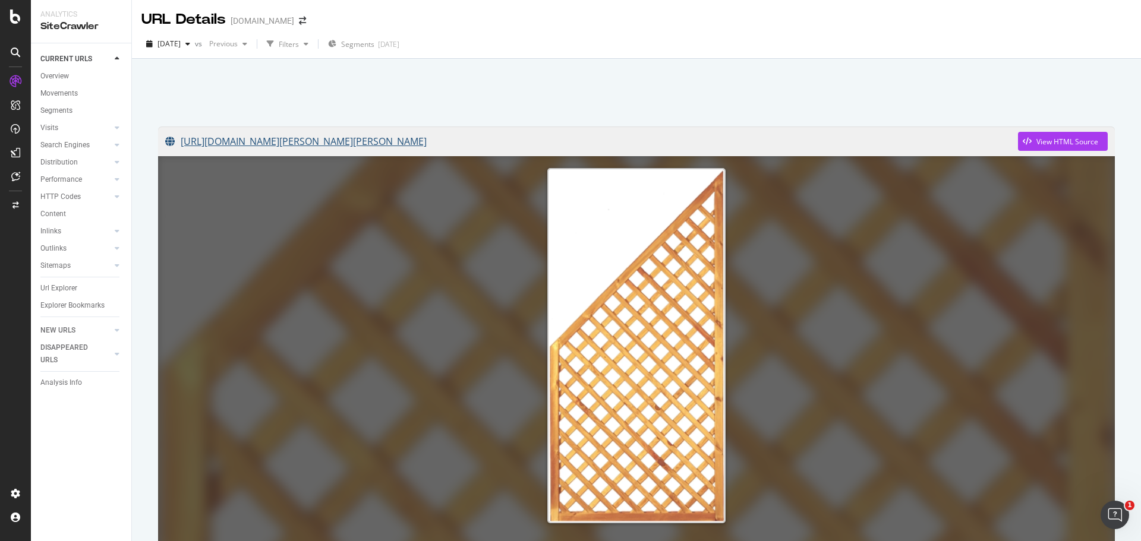
click at [297, 141] on link "[URL][DOMAIN_NAME][PERSON_NAME][PERSON_NAME]" at bounding box center [591, 142] width 853 height 30
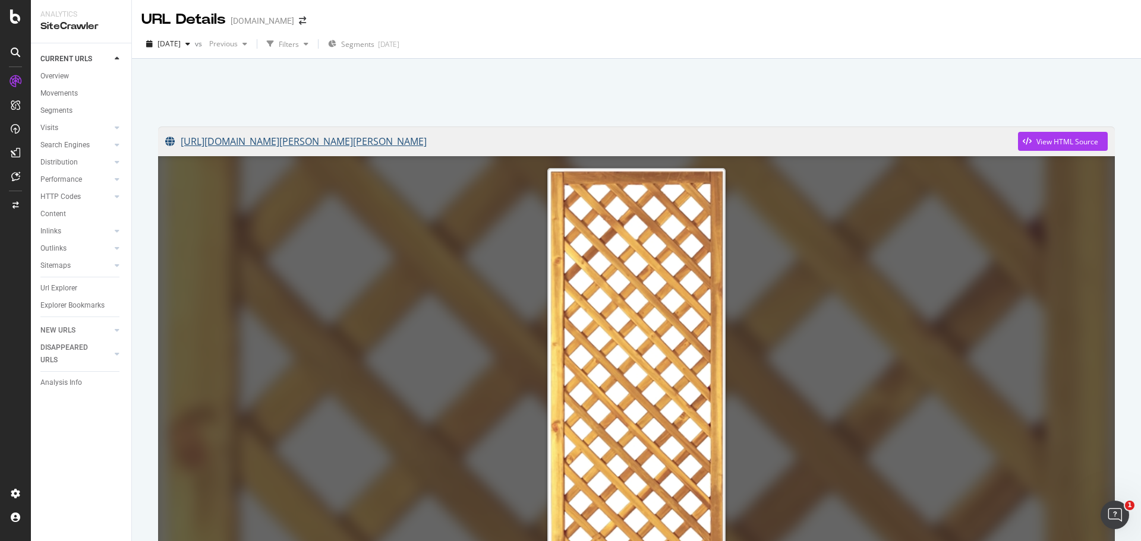
click at [321, 140] on link "https://www.casando.de/tetzner-und-jentzsch-rankzaun-diagonal-6201064900-produk…" at bounding box center [591, 142] width 853 height 30
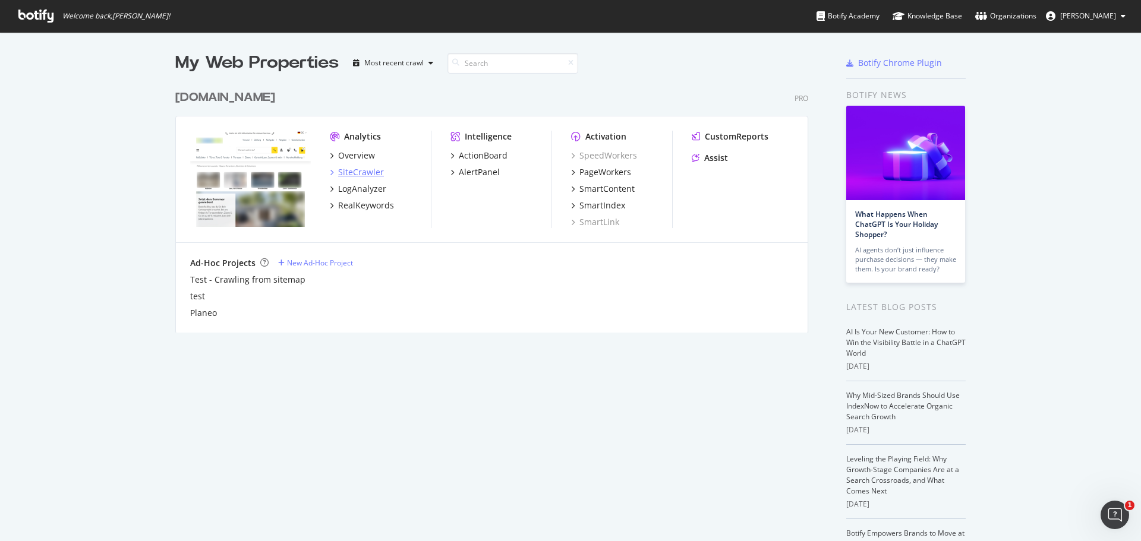
click at [349, 172] on div "SiteCrawler" at bounding box center [361, 172] width 46 height 12
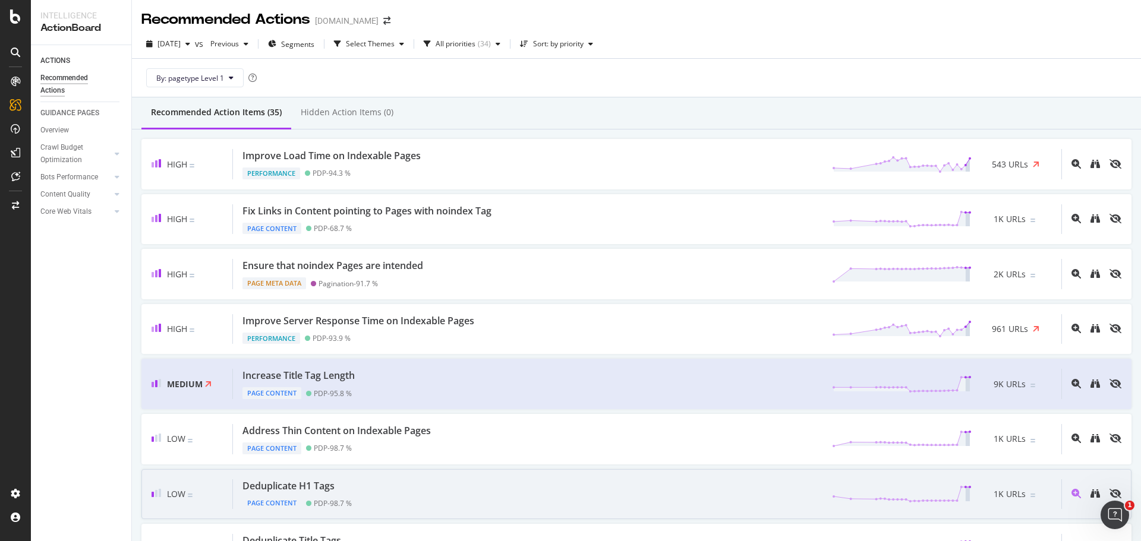
click at [301, 484] on div "Deduplicate H1 Tags" at bounding box center [288, 487] width 92 height 14
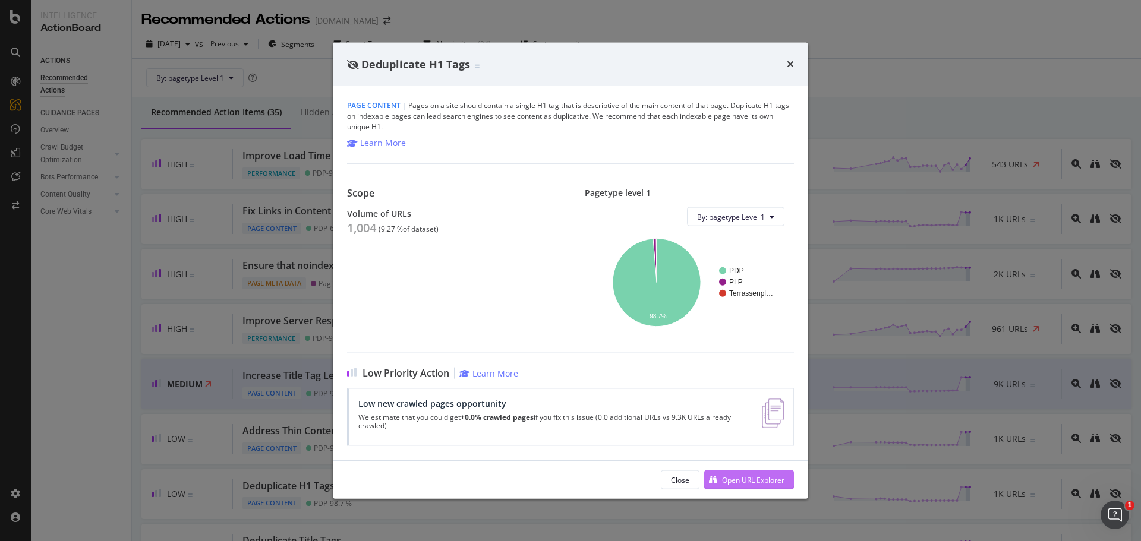
click at [745, 480] on div "Open URL Explorer" at bounding box center [753, 480] width 62 height 10
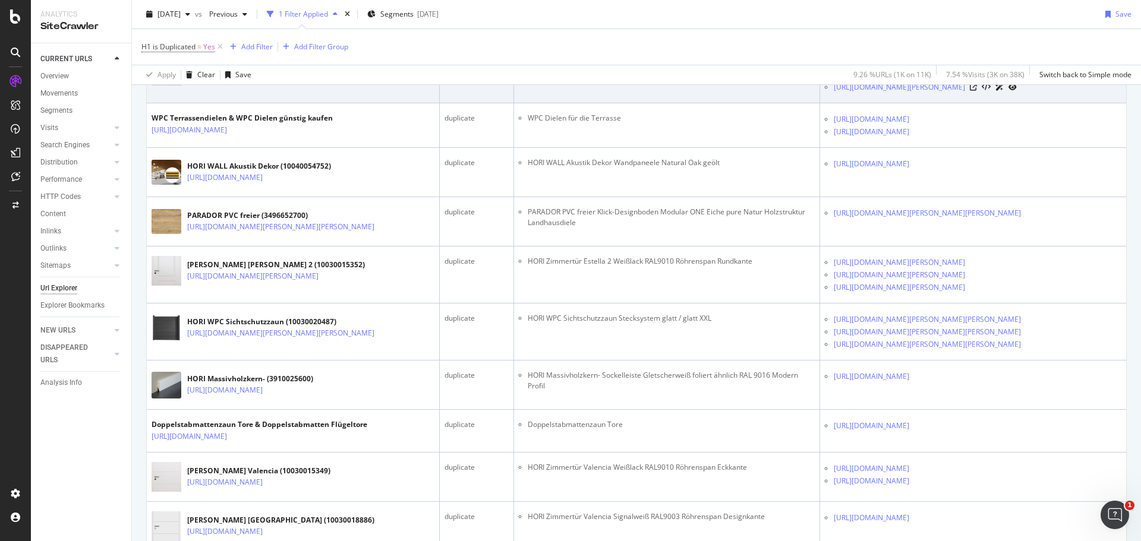
scroll to position [475, 0]
